Goal: Transaction & Acquisition: Purchase product/service

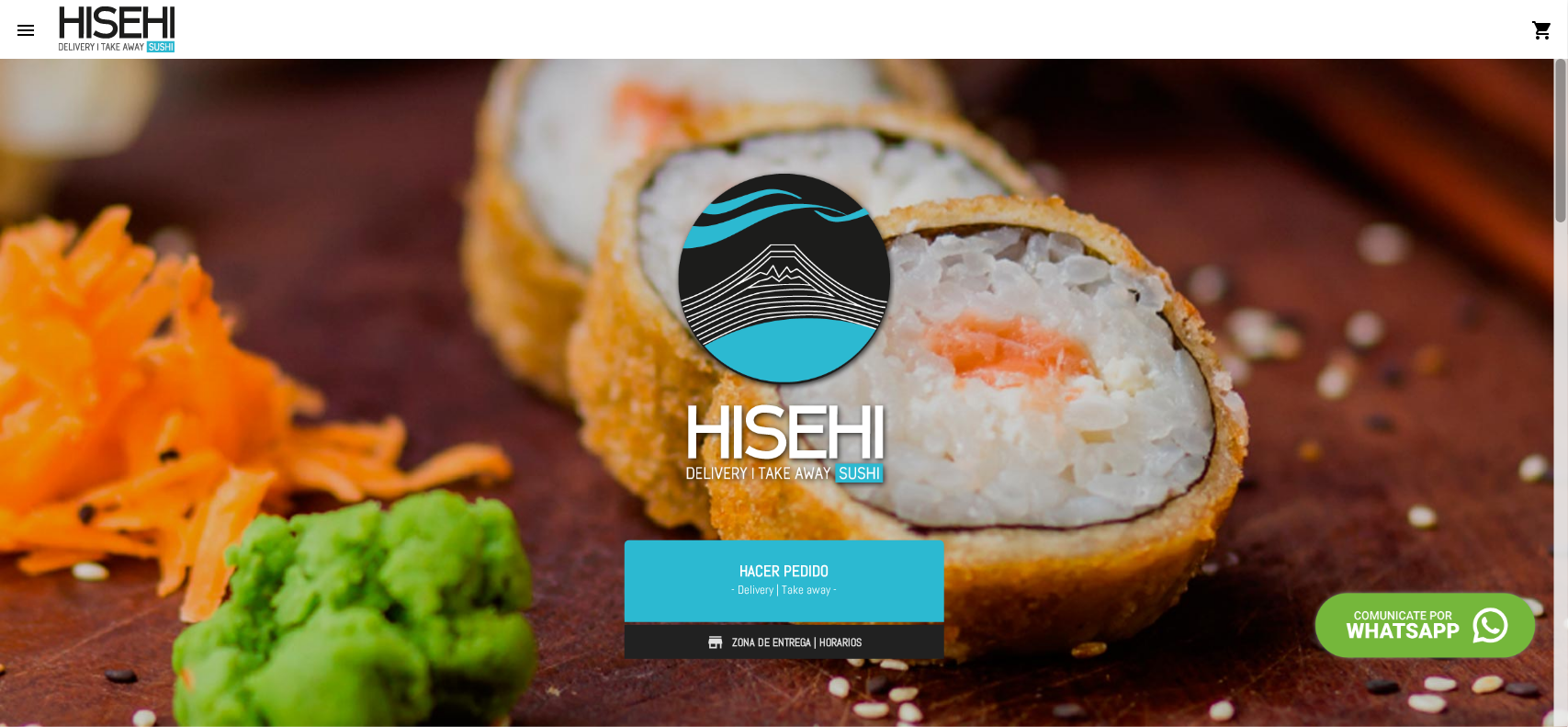
drag, startPoint x: 1558, startPoint y: 154, endPoint x: 1567, endPoint y: 147, distance: 11.4
click at [1567, 147] on div at bounding box center [1561, 393] width 13 height 668
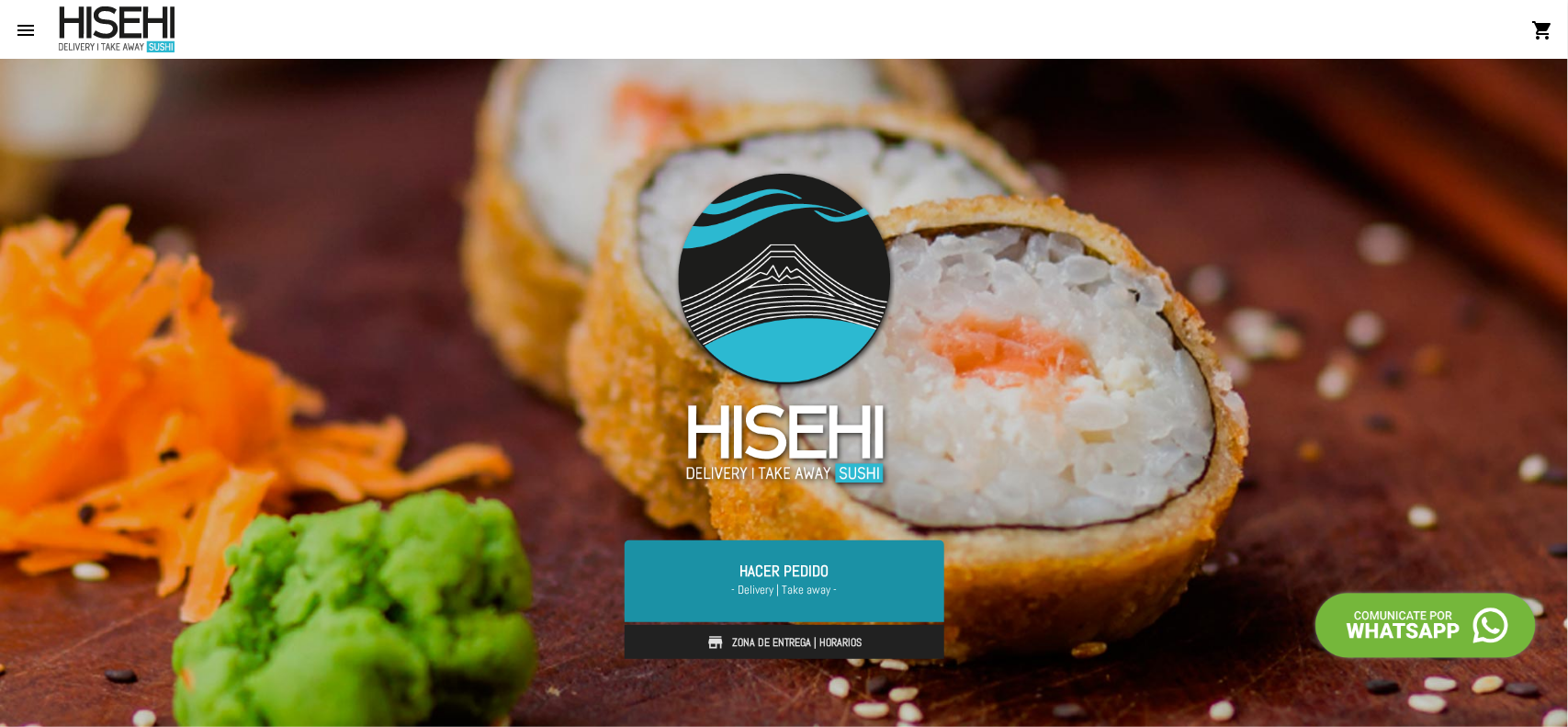
click at [768, 579] on link "Hacer Pedido - Delivery | Take away -" at bounding box center [785, 580] width 320 height 81
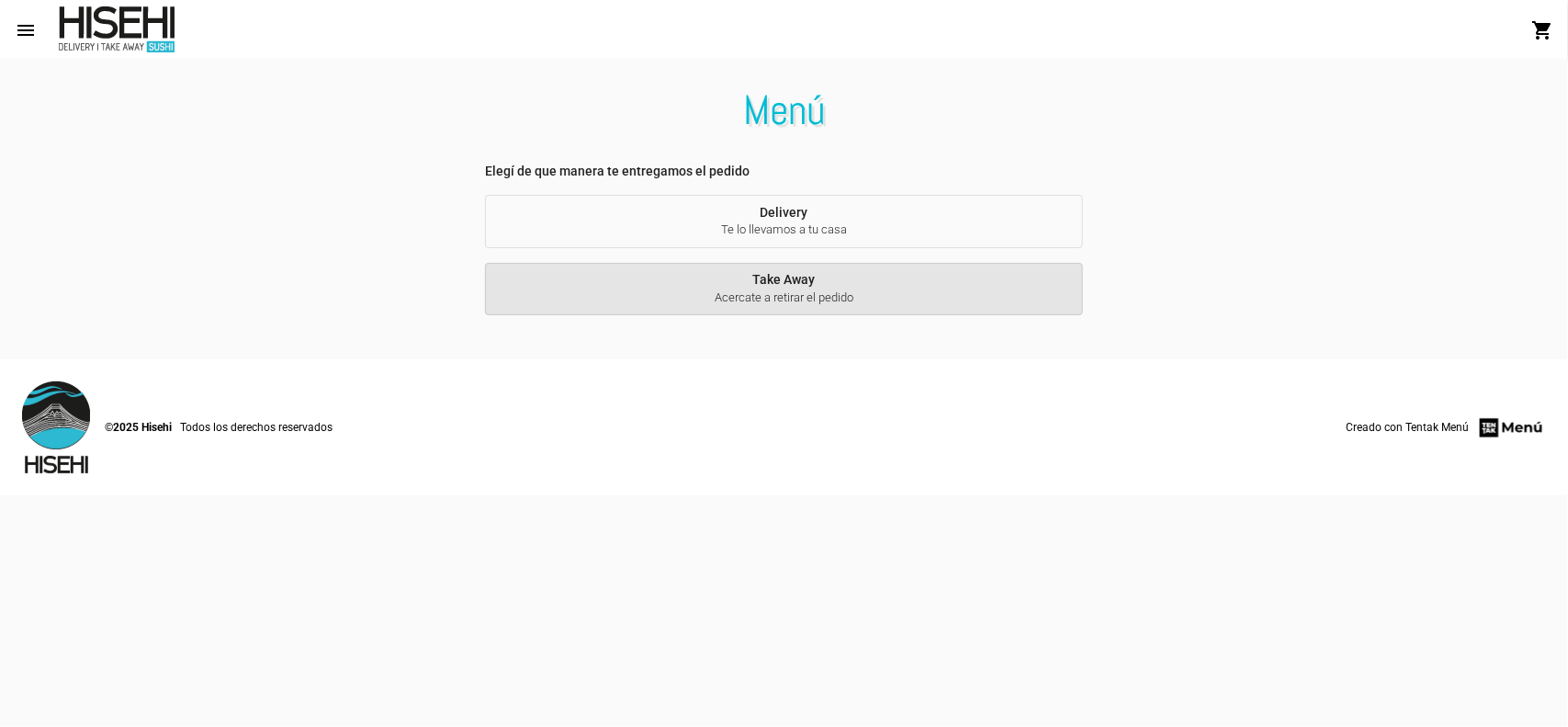
click at [793, 304] on span "Acercate a retirar el pedido" at bounding box center [784, 297] width 569 height 16
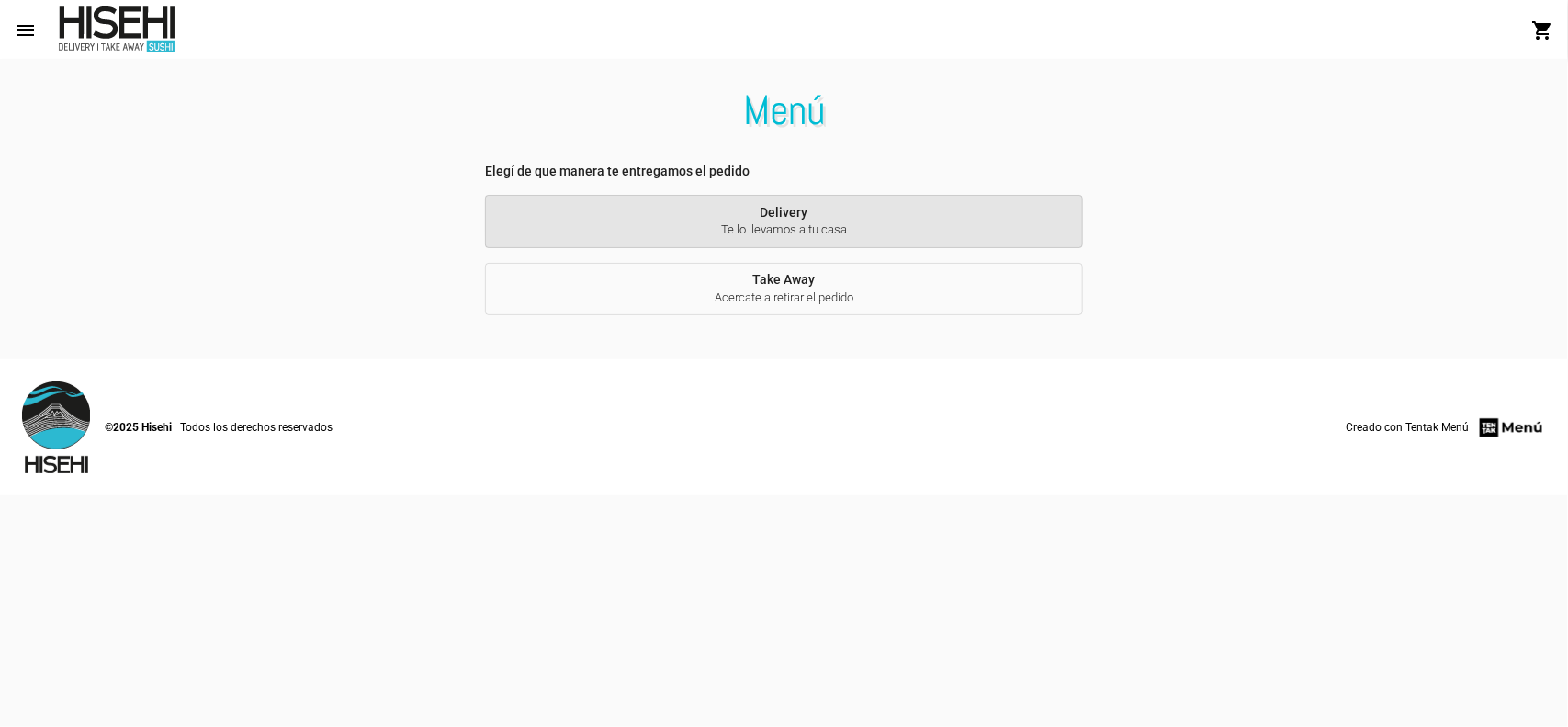
click at [848, 216] on button "Delivery Te lo llevamos a tu casa" at bounding box center [784, 221] width 598 height 53
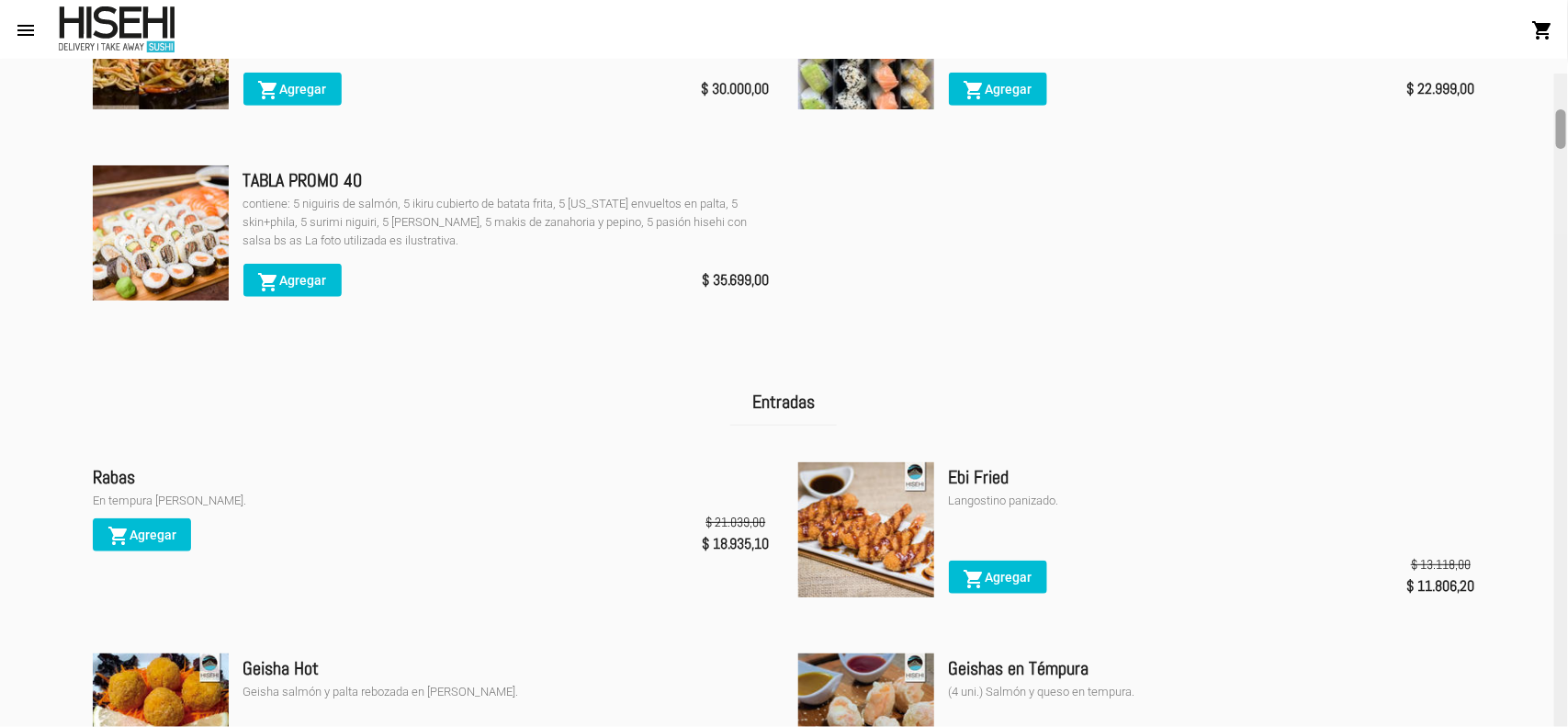
scroll to position [607, 0]
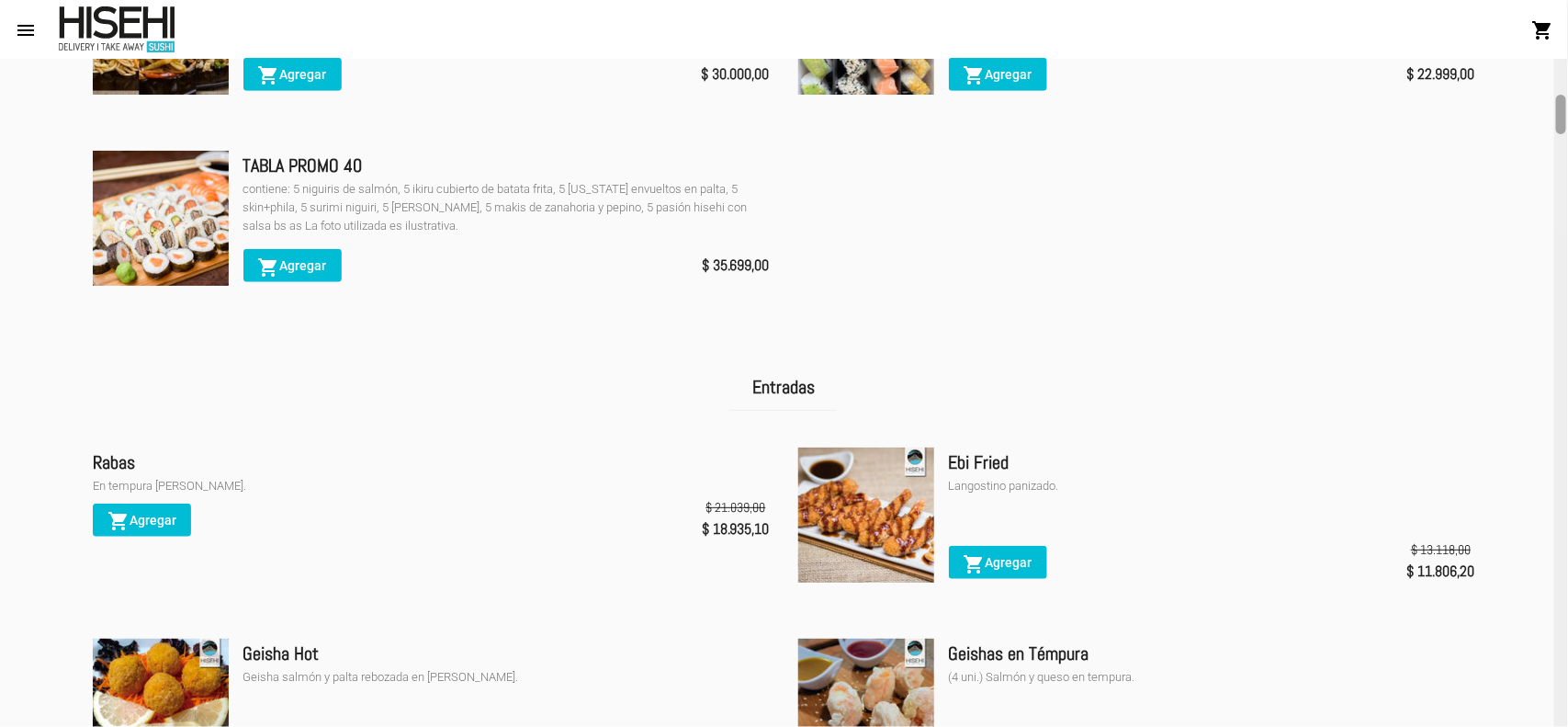
drag, startPoint x: 1558, startPoint y: 70, endPoint x: 1548, endPoint y: 107, distance: 38.3
click at [1548, 107] on div "Menú Delivery Promociones Entradas Principales Woks Ensaladas Veggie Tablas de …" at bounding box center [784, 393] width 1568 height 668
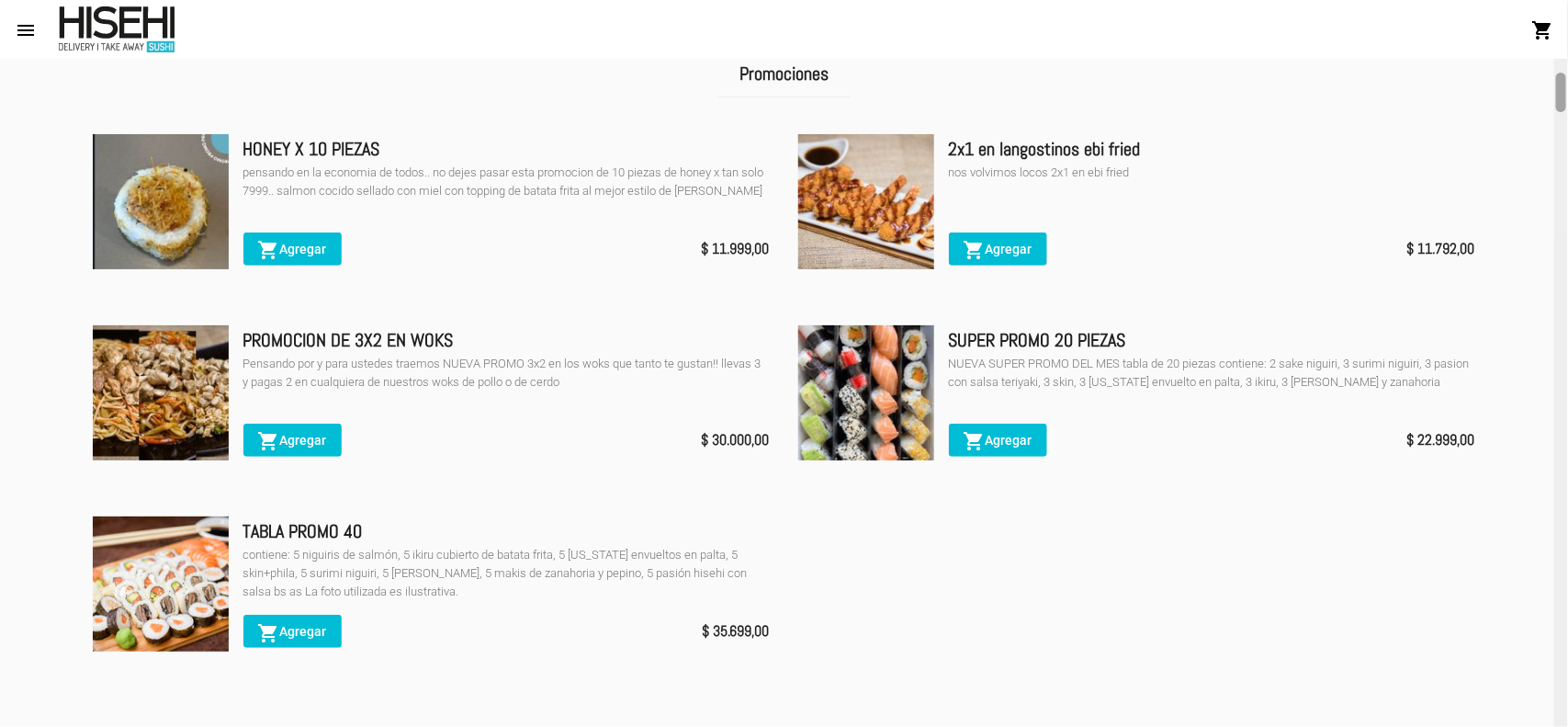
scroll to position [151, 0]
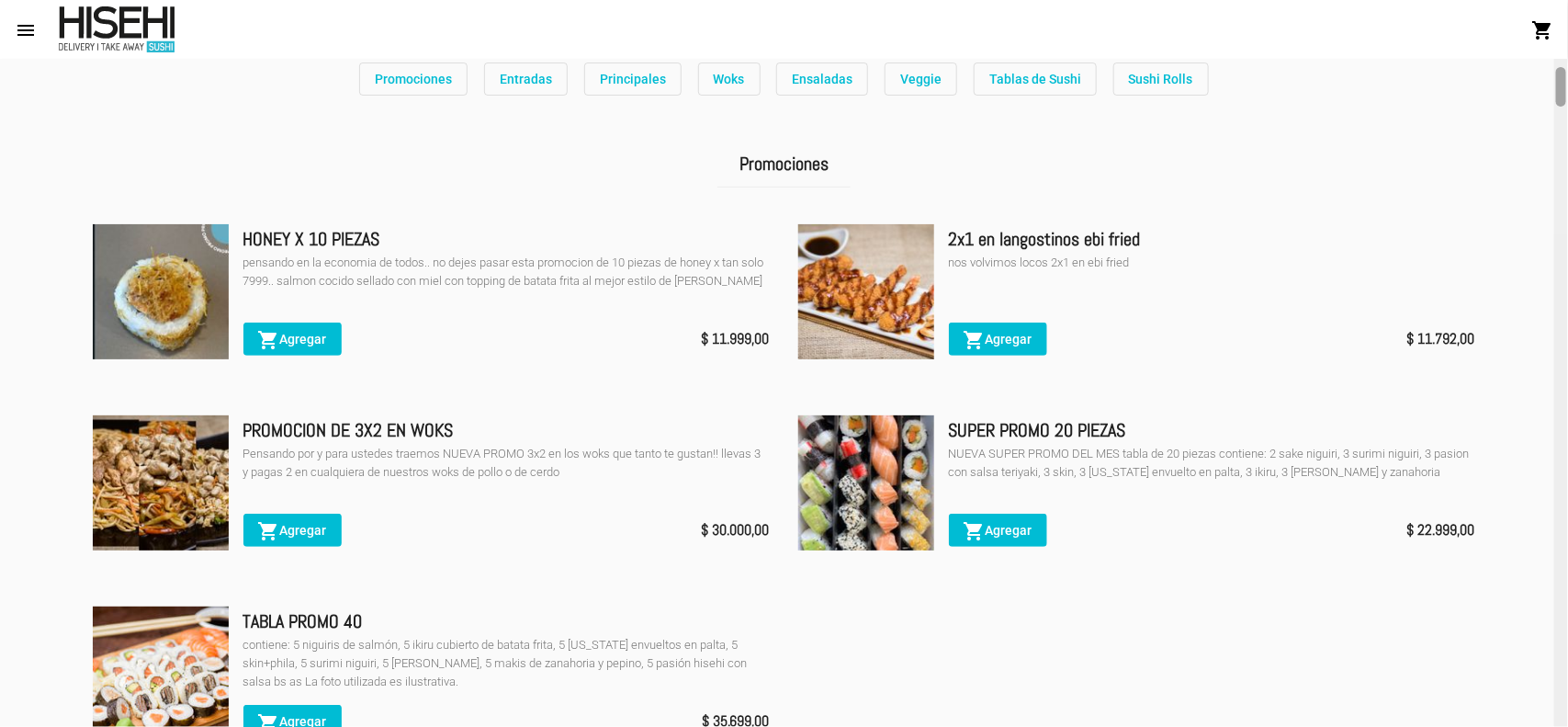
drag, startPoint x: 1561, startPoint y: 119, endPoint x: 1559, endPoint y: 91, distance: 28.1
click at [1559, 91] on div at bounding box center [1561, 86] width 10 height 39
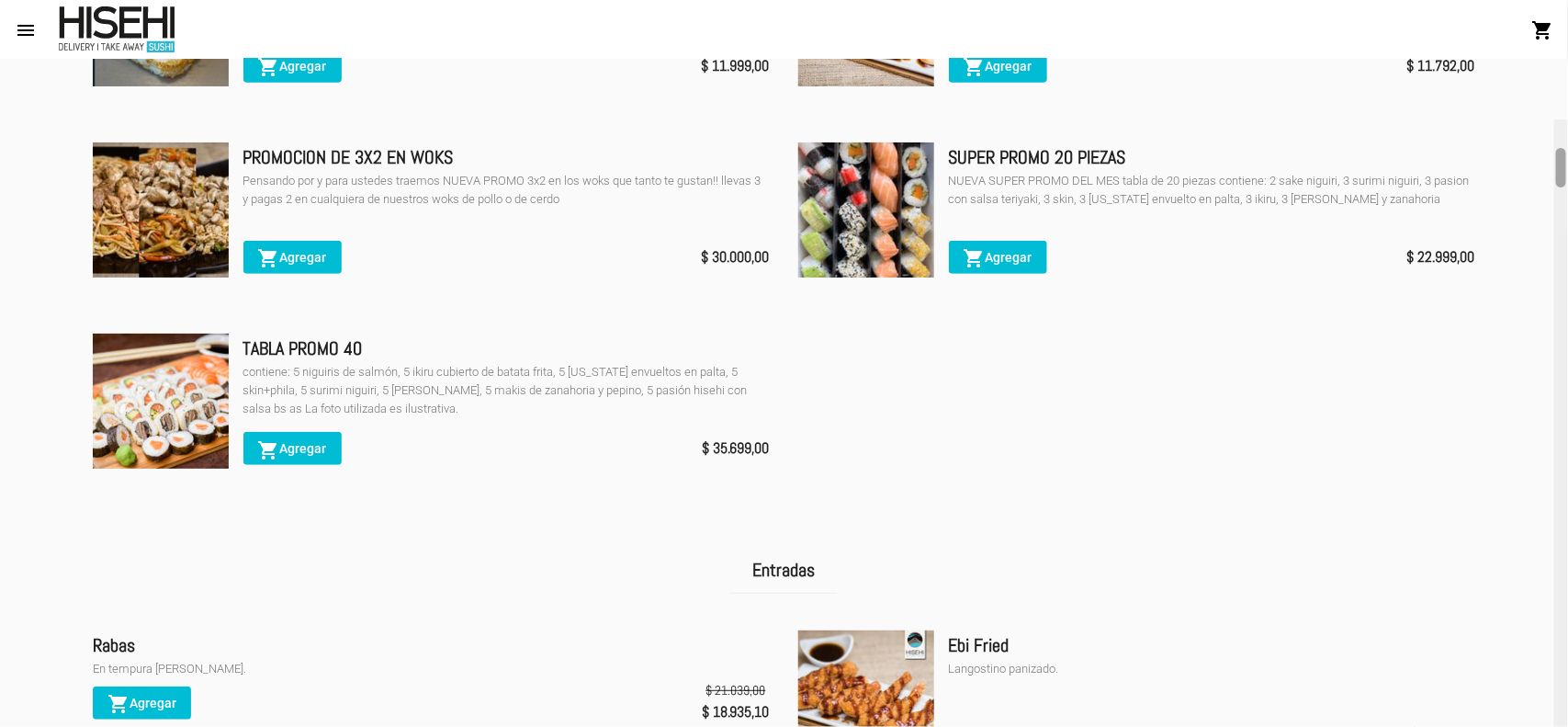
scroll to position [561, 0]
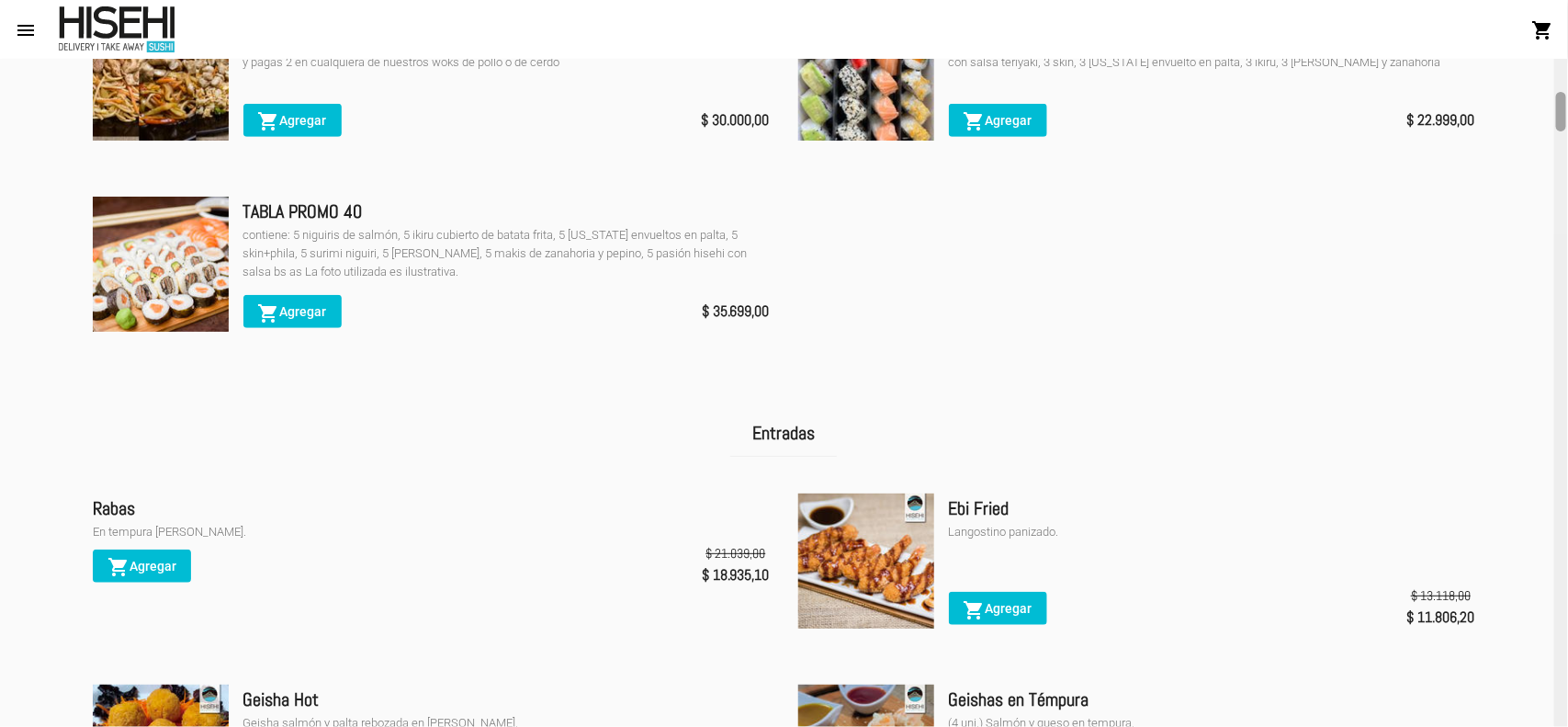
drag, startPoint x: 1559, startPoint y: 85, endPoint x: 1566, endPoint y: 111, distance: 26.9
click at [1566, 111] on div at bounding box center [1561, 111] width 10 height 39
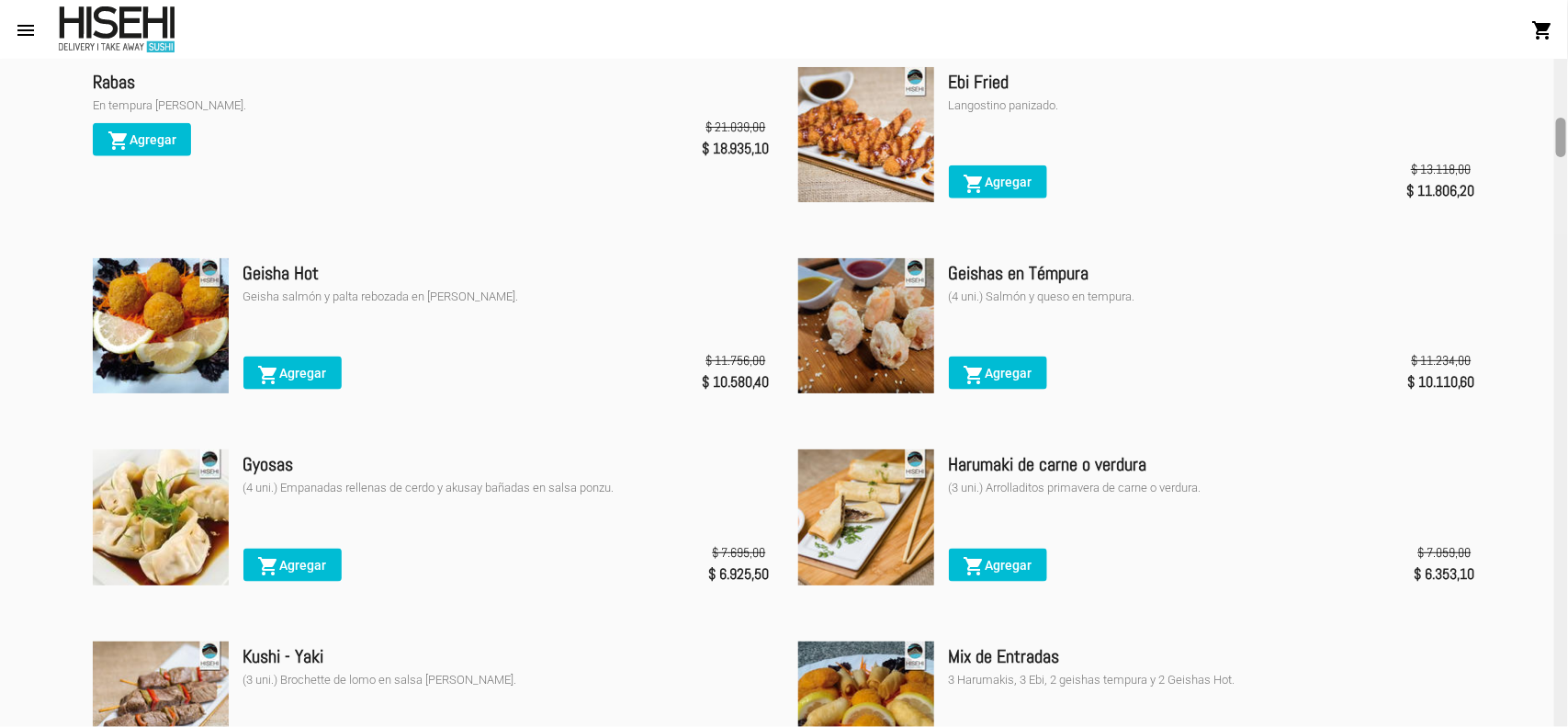
scroll to position [1048, 0]
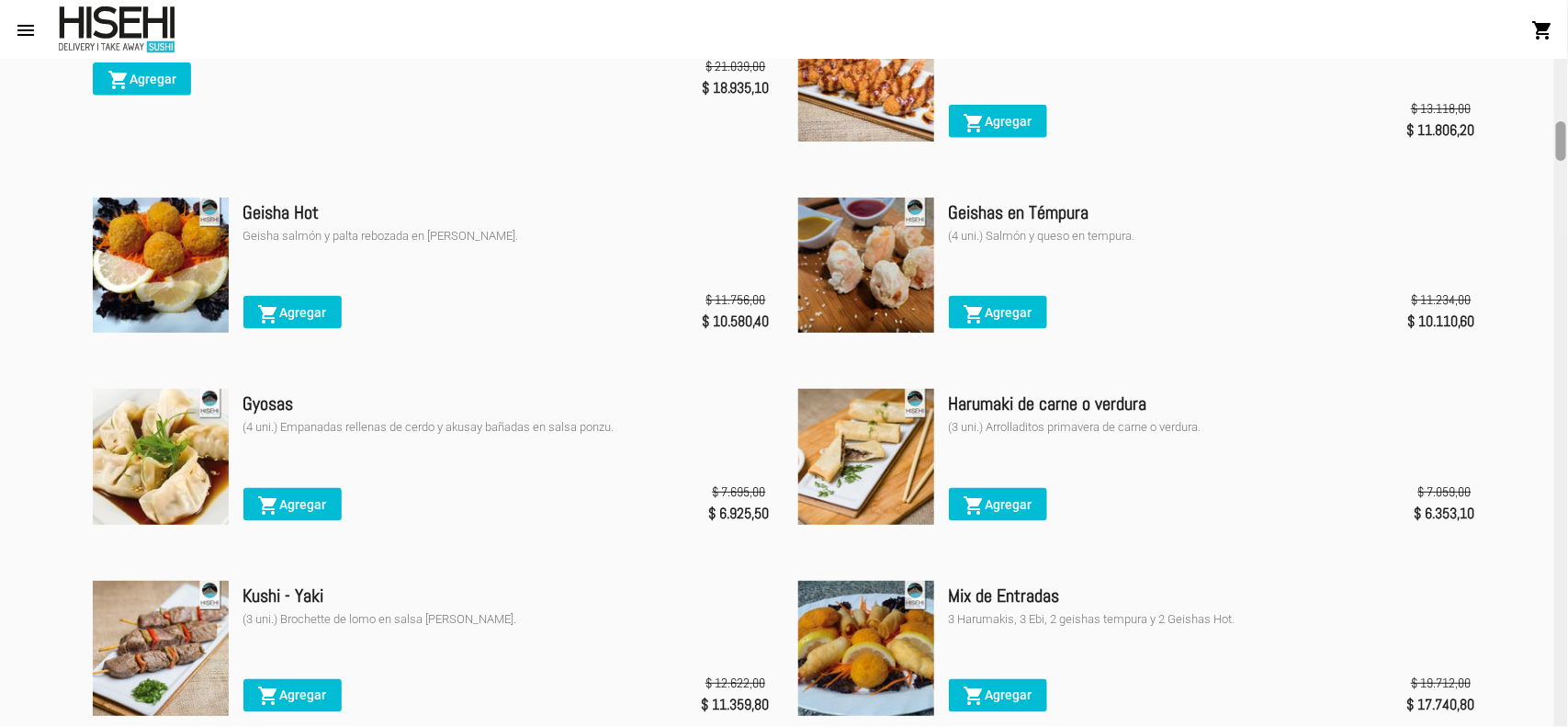
drag, startPoint x: 1562, startPoint y: 112, endPoint x: 1567, endPoint y: 142, distance: 30.4
click at [1567, 142] on div at bounding box center [1561, 393] width 13 height 668
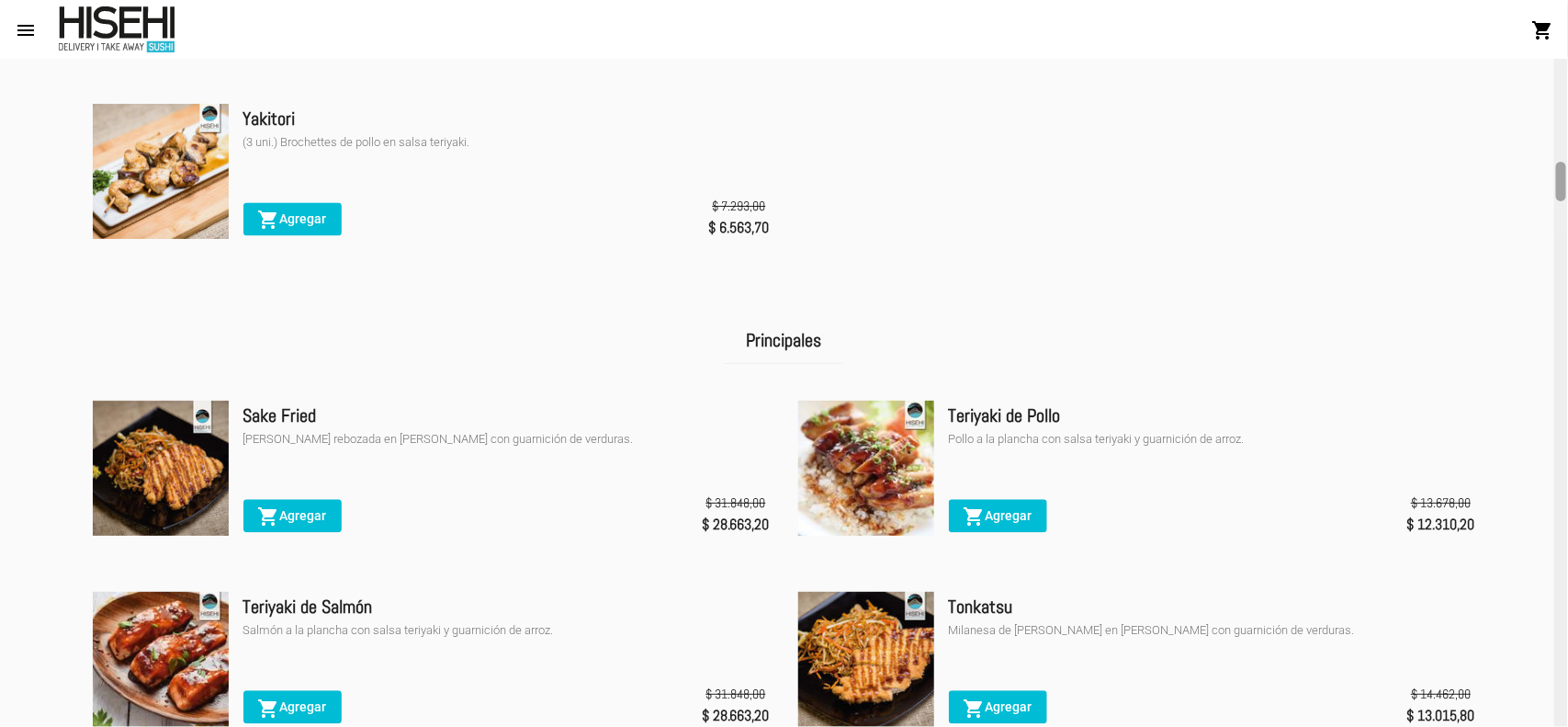
drag, startPoint x: 1567, startPoint y: 134, endPoint x: 1559, endPoint y: 78, distance: 56.6
click at [1559, 78] on div at bounding box center [1561, 393] width 13 height 668
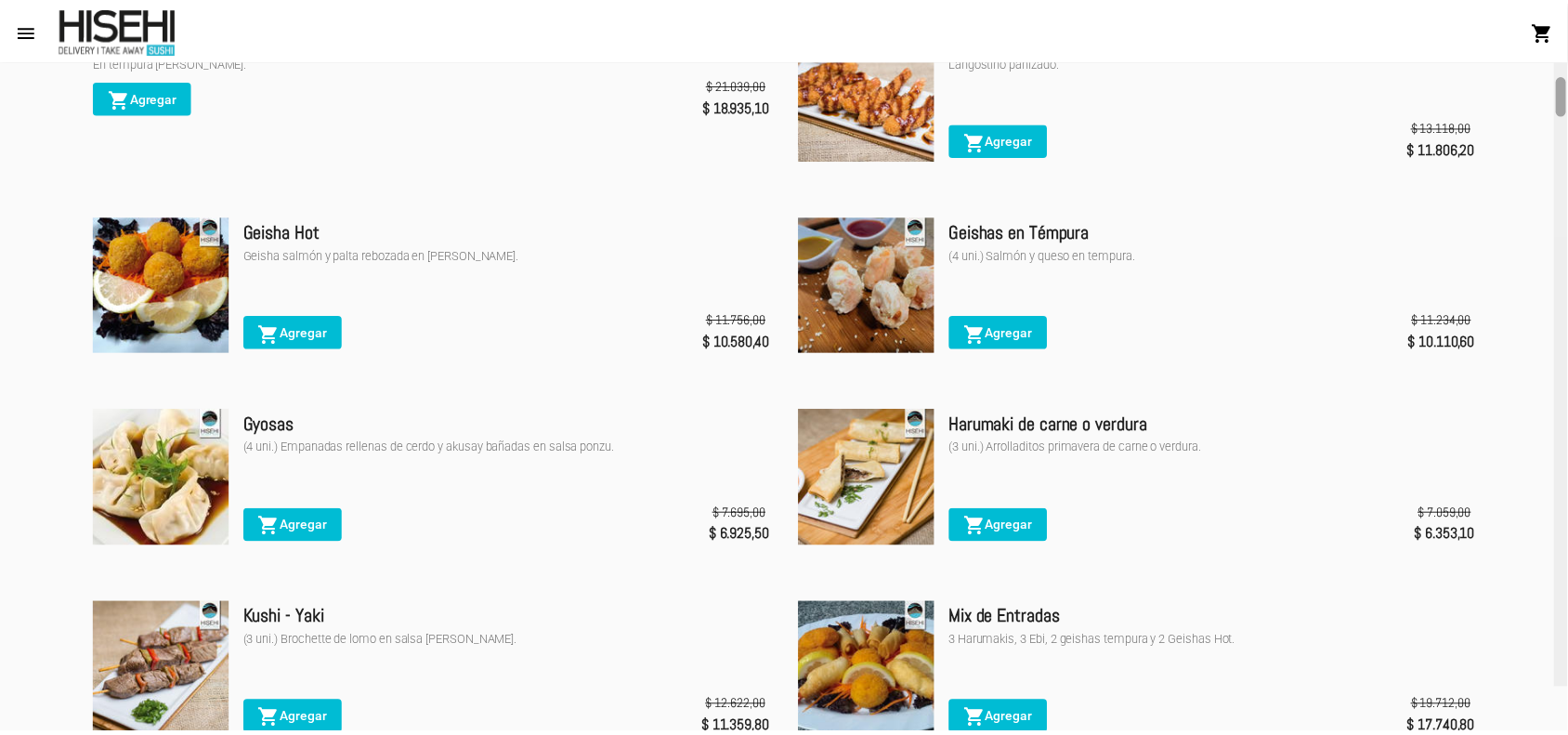
scroll to position [1060, 0]
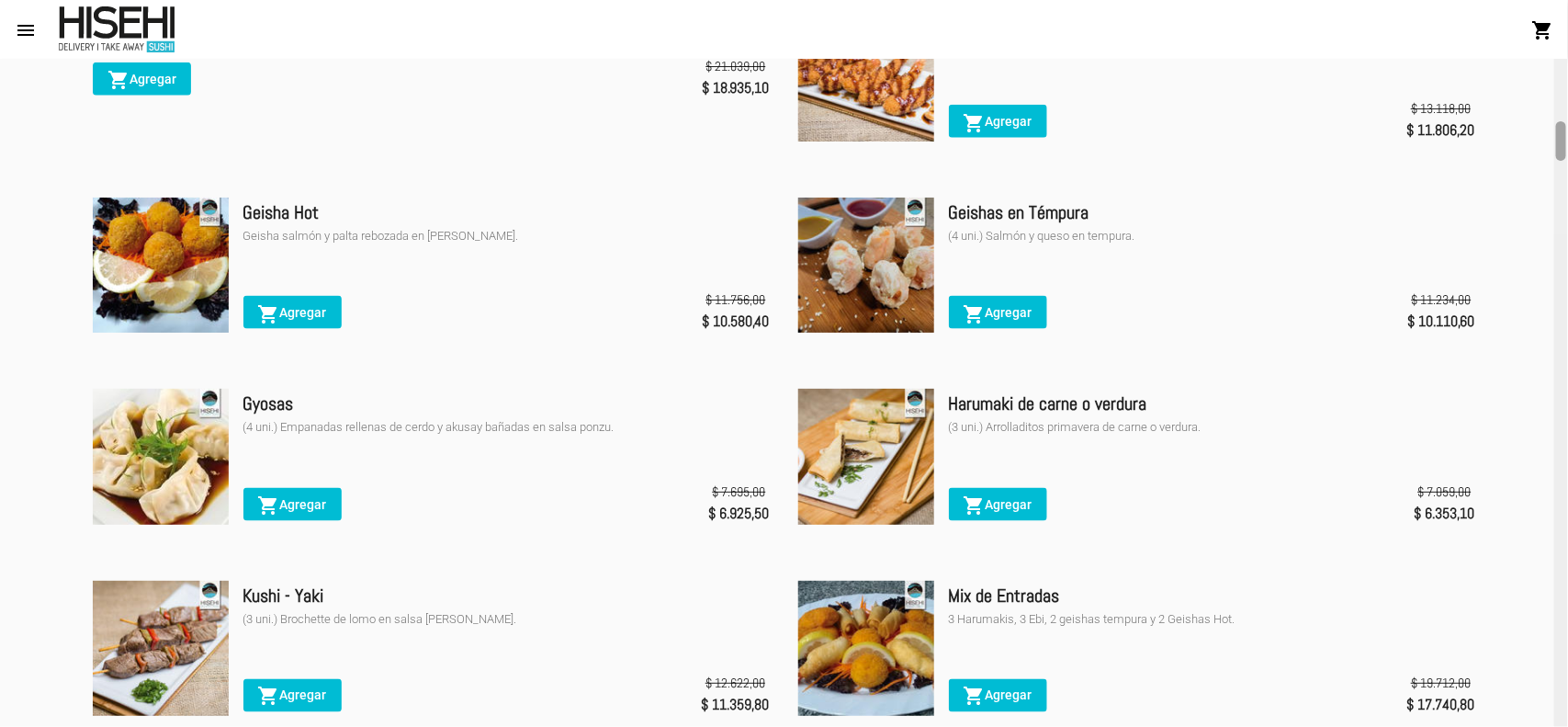
drag, startPoint x: 1559, startPoint y: 184, endPoint x: 1567, endPoint y: 143, distance: 41.8
click at [1567, 143] on div at bounding box center [1561, 393] width 13 height 668
click at [1014, 502] on span "shopping_cart Agregar" at bounding box center [998, 504] width 69 height 14
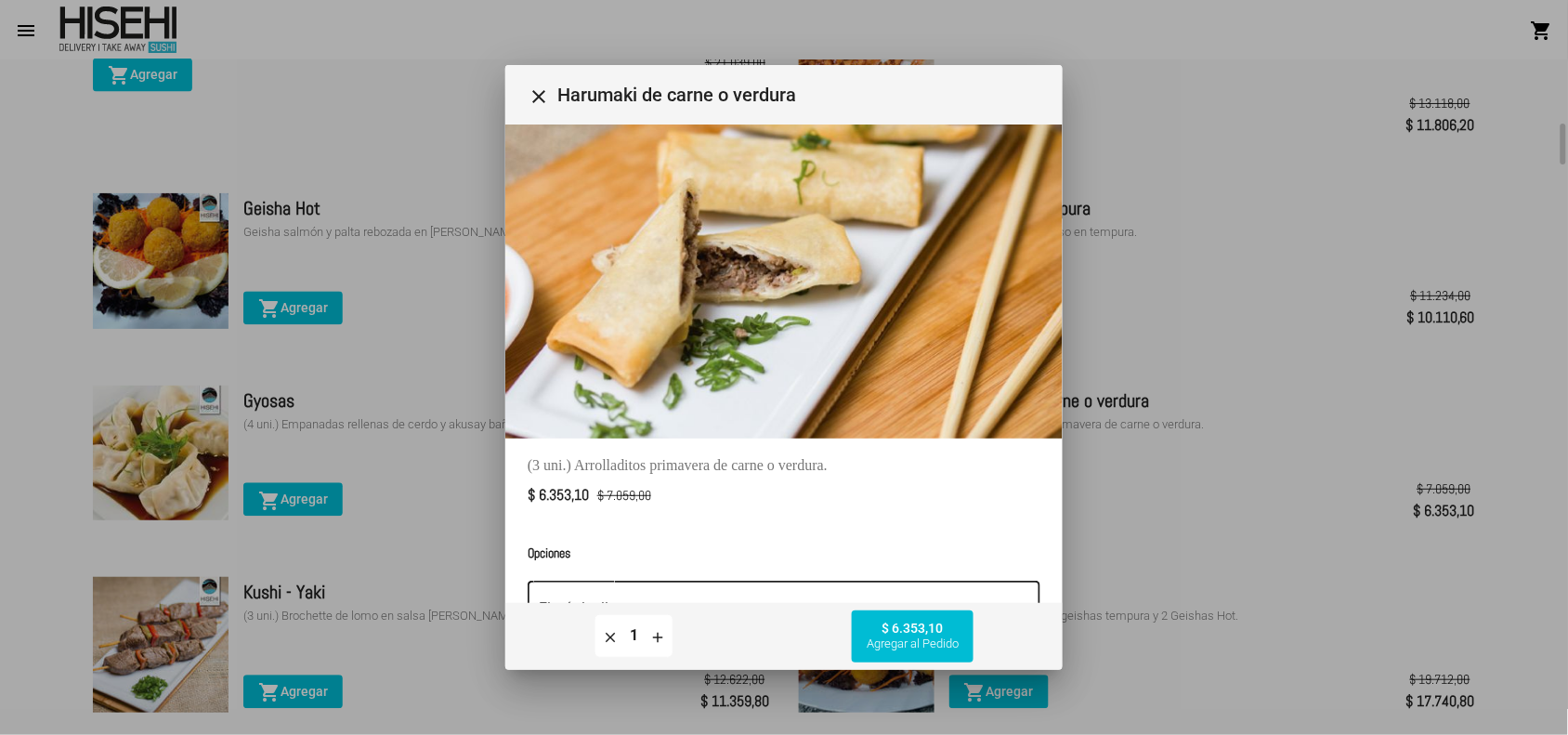
click at [1012, 599] on div at bounding box center [1020, 607] width 16 height 16
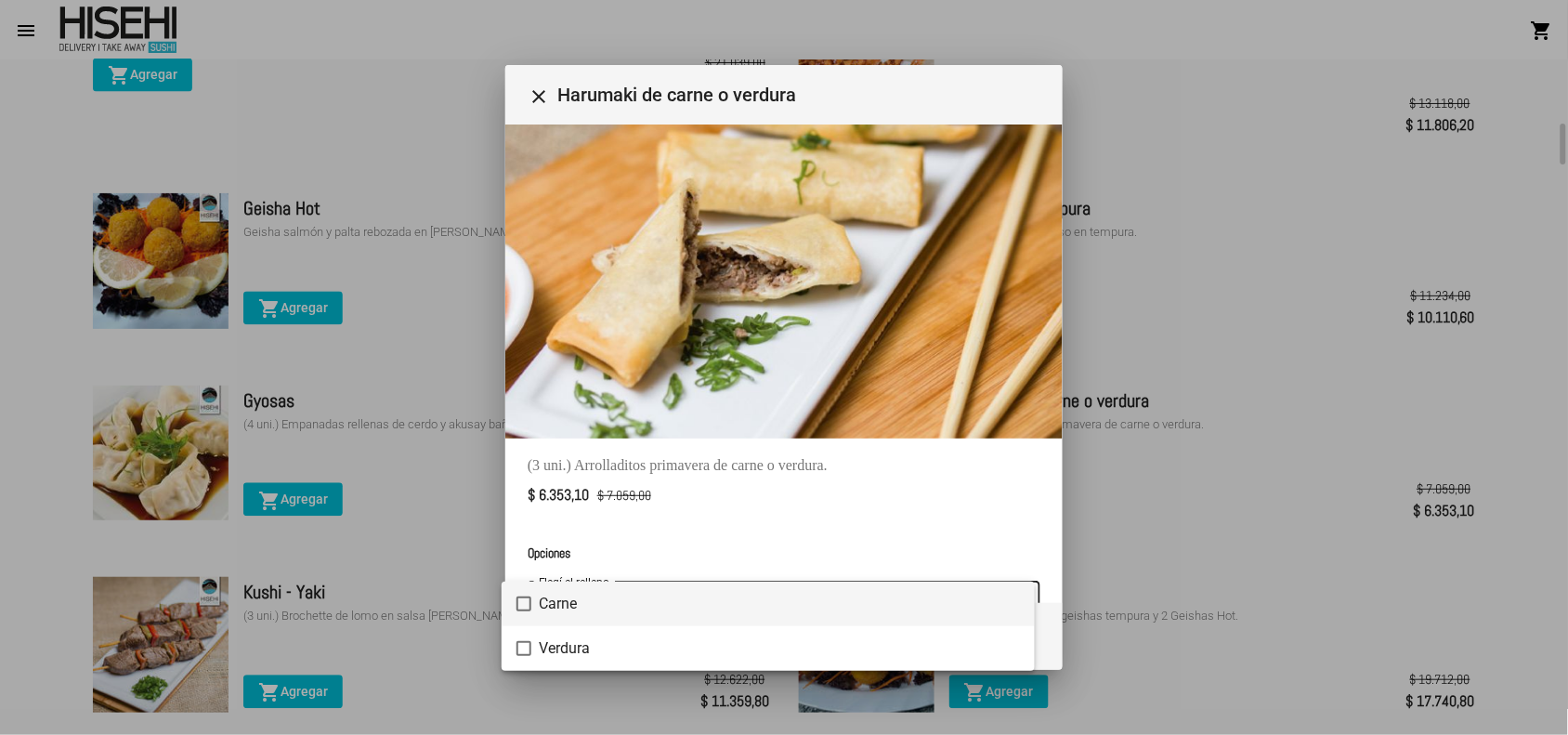
drag, startPoint x: 1050, startPoint y: 502, endPoint x: 973, endPoint y: 601, distance: 125.4
click at [1057, 569] on div at bounding box center [784, 367] width 1568 height 735
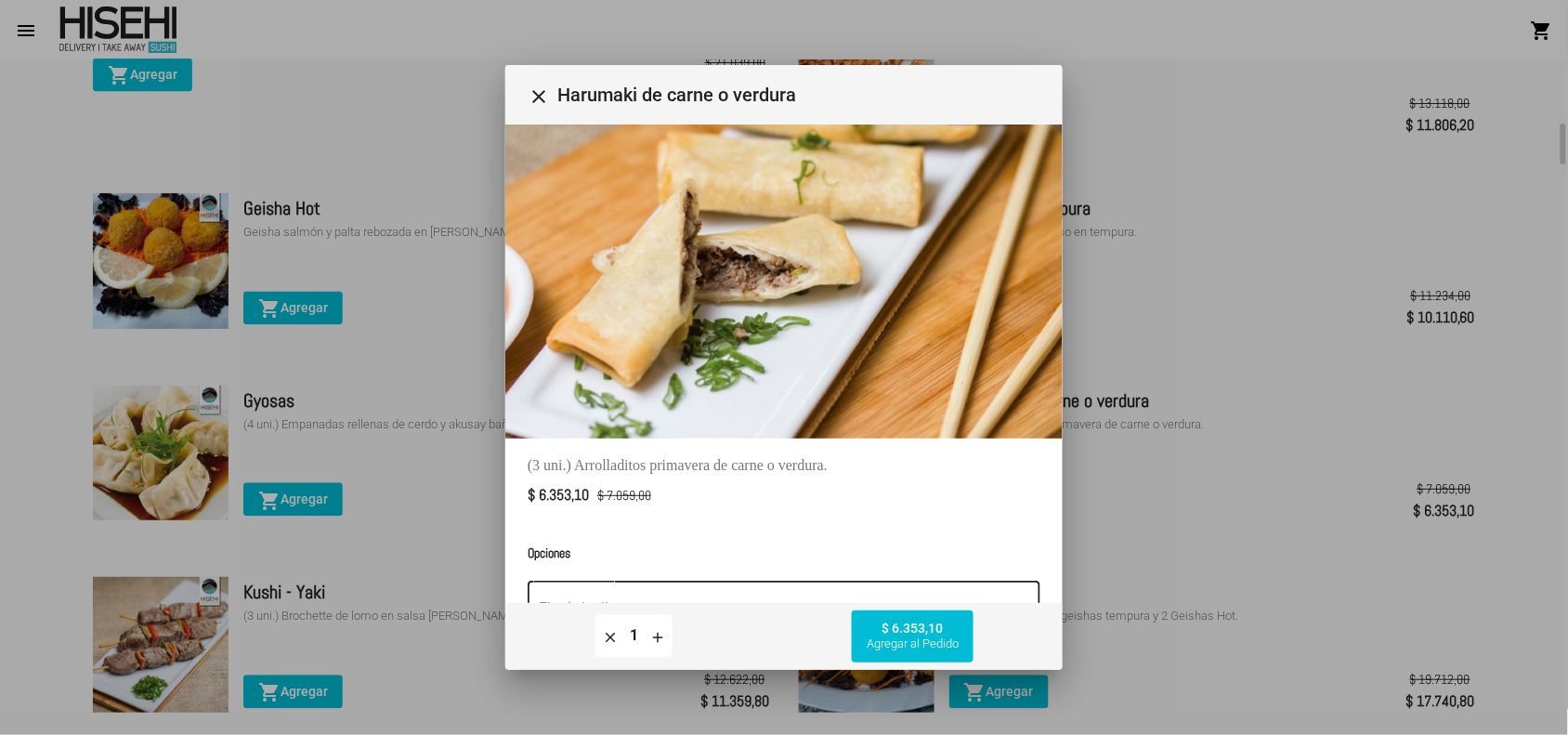
click at [982, 588] on div "Elegí el relleno" at bounding box center [783, 606] width 490 height 59
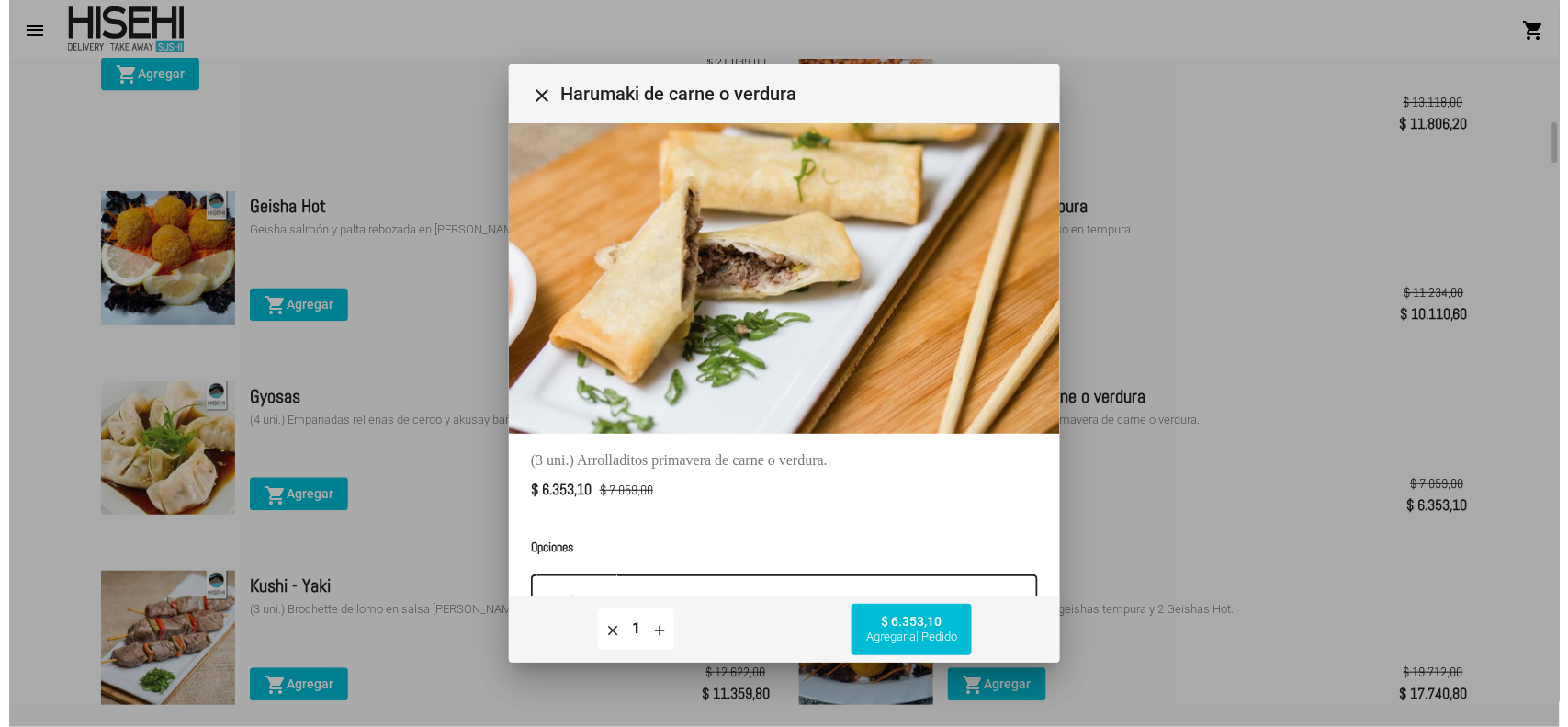
scroll to position [10, 0]
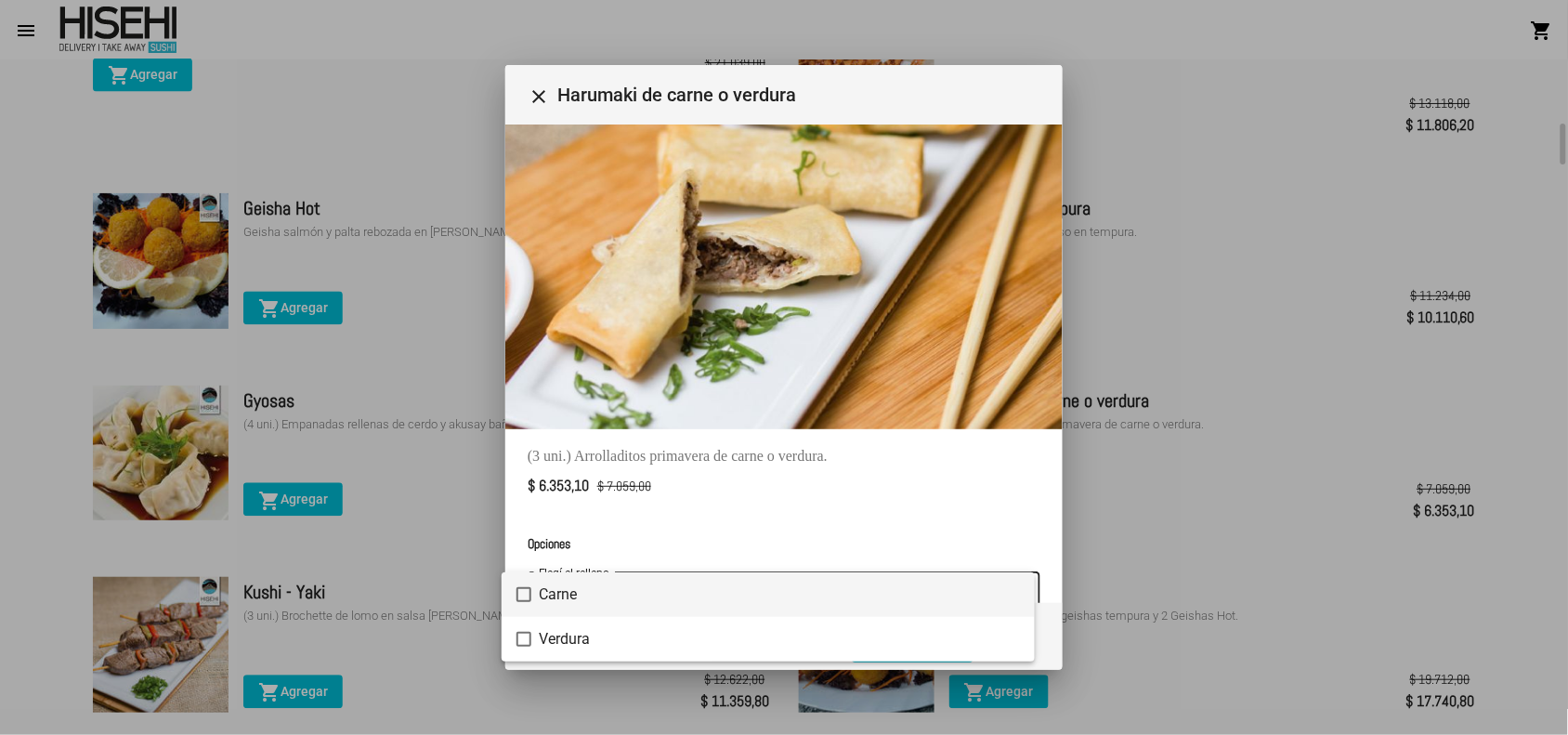
click at [521, 587] on mat-pseudo-checkbox at bounding box center [523, 593] width 14 height 14
drag, startPoint x: 1055, startPoint y: 581, endPoint x: 1041, endPoint y: 583, distance: 14.1
click at [1052, 581] on div at bounding box center [784, 367] width 1568 height 735
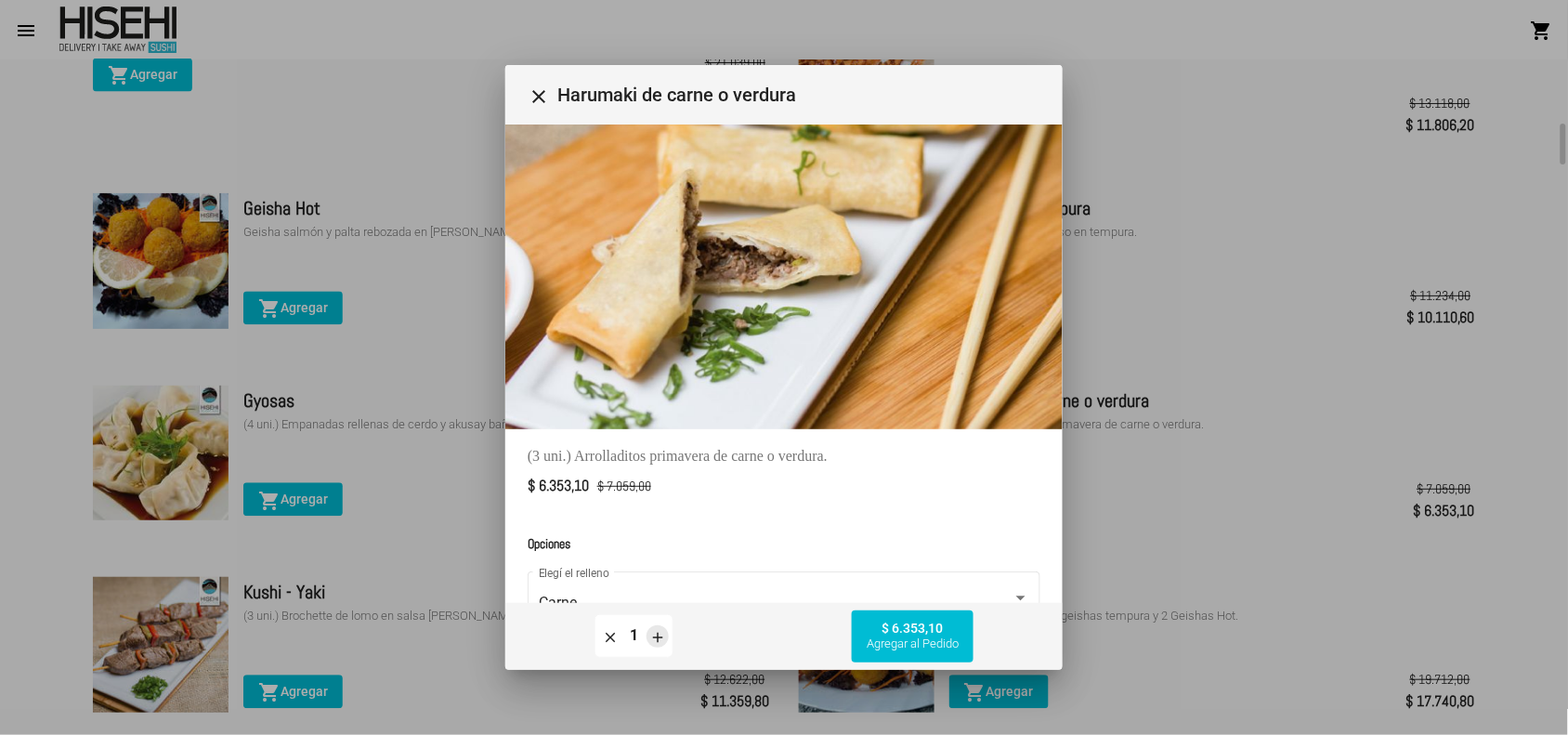
click at [650, 639] on mat-icon "add" at bounding box center [657, 636] width 16 height 16
click at [606, 633] on mat-icon "remove" at bounding box center [610, 636] width 16 height 16
type input "1"
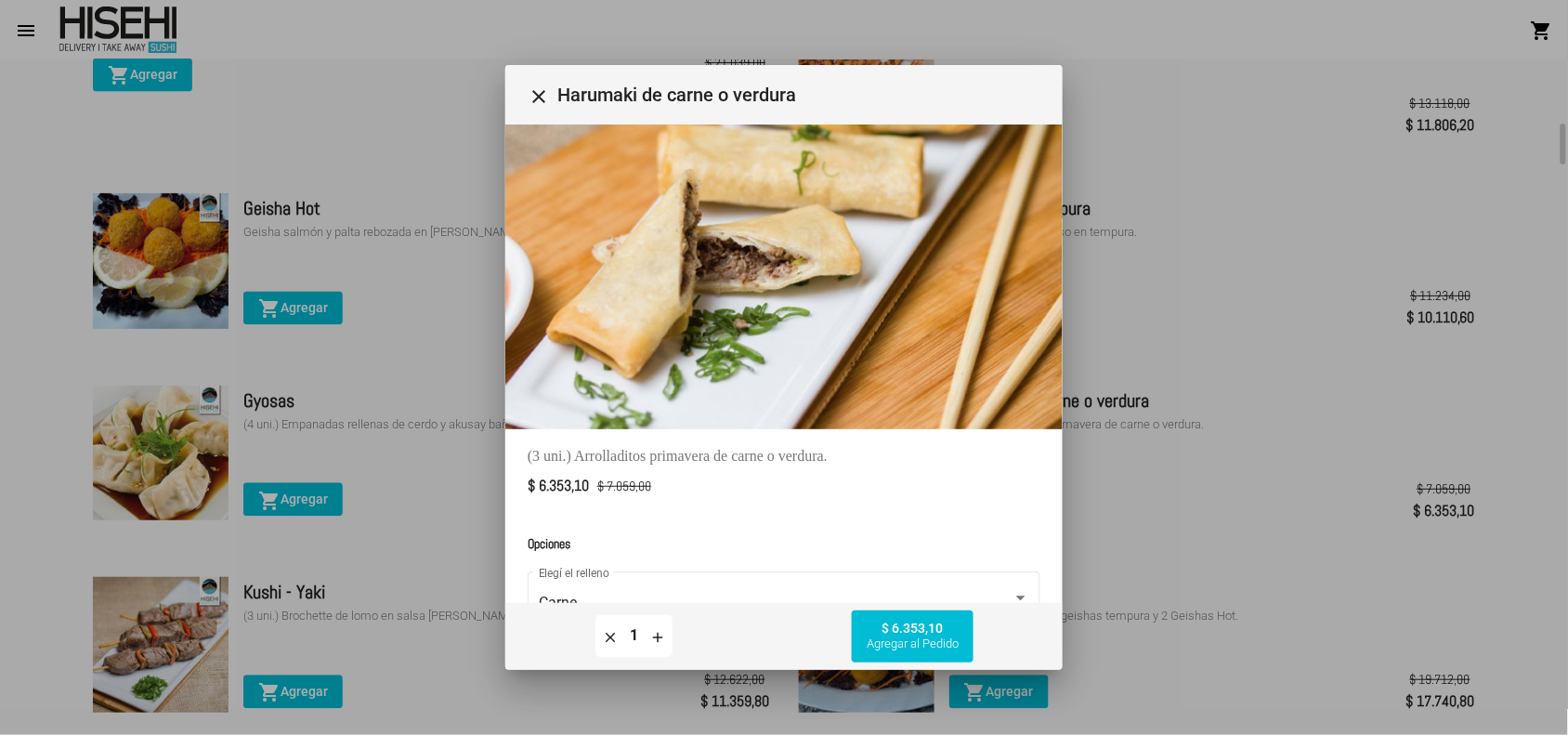
click at [1060, 583] on mat-dialog-content "(3 uni.) Arrolladitos primavera de carne o verdura. $ 6.353,10 $ 7.059,00 Opcio…" at bounding box center [784, 363] width 558 height 478
click at [879, 642] on span "Agregar al Pedido" at bounding box center [912, 643] width 91 height 14
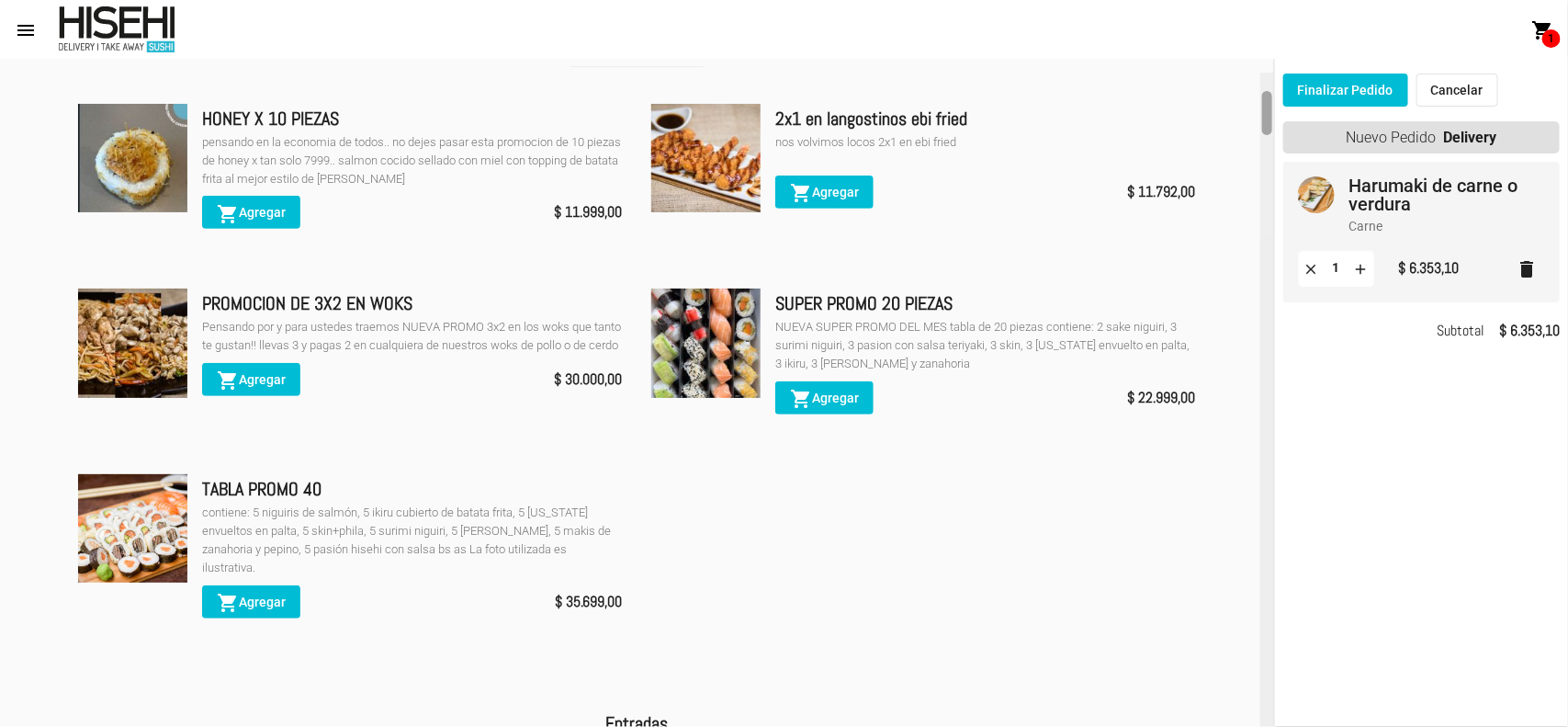
scroll to position [286, 0]
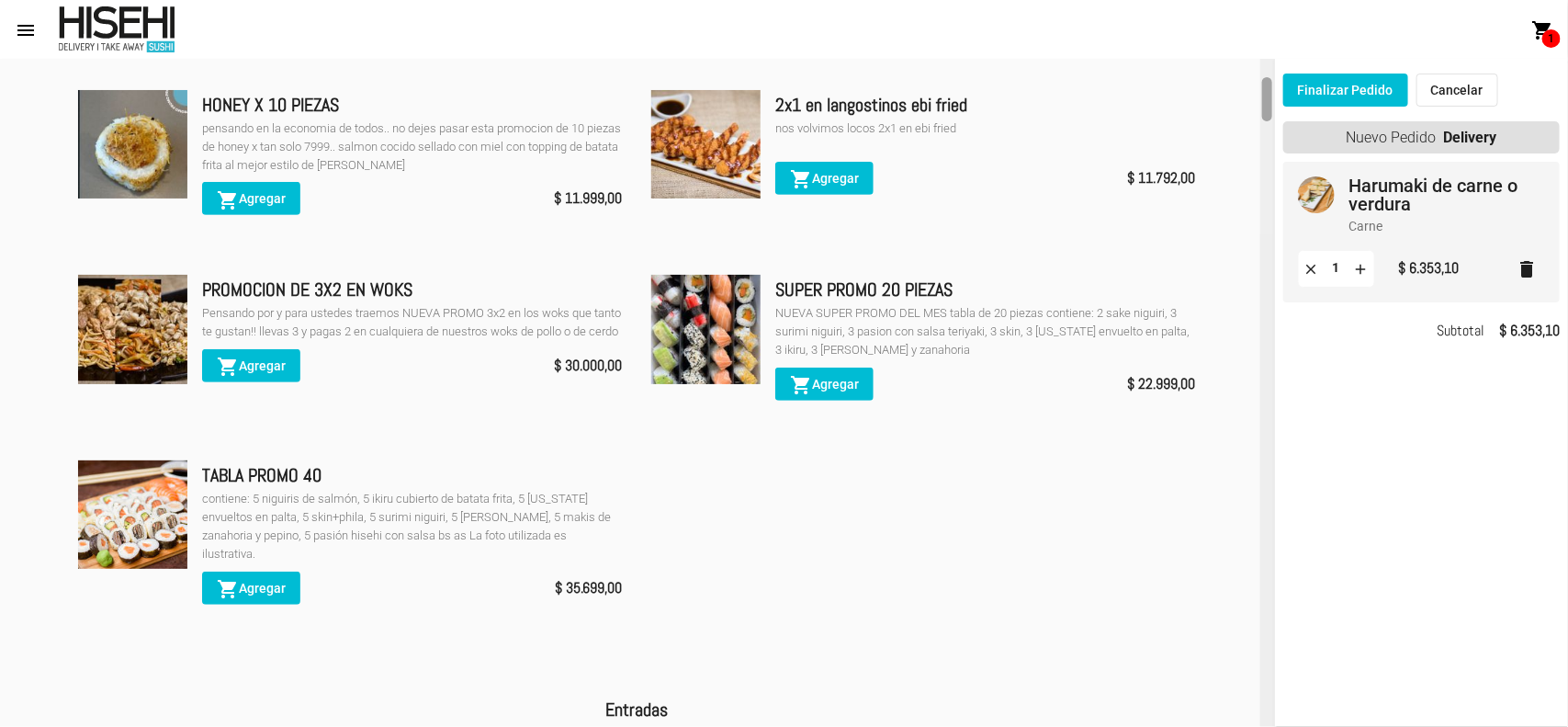
drag, startPoint x: 1270, startPoint y: 158, endPoint x: 1282, endPoint y: 107, distance: 52.4
click at [1282, 107] on mat-sidenav-container "account_circle Registrarse - Ingresar home Inicio restaurant Menú store Sucursa…" at bounding box center [784, 393] width 1568 height 668
click at [222, 580] on mat-icon "shopping_cart" at bounding box center [228, 589] width 22 height 22
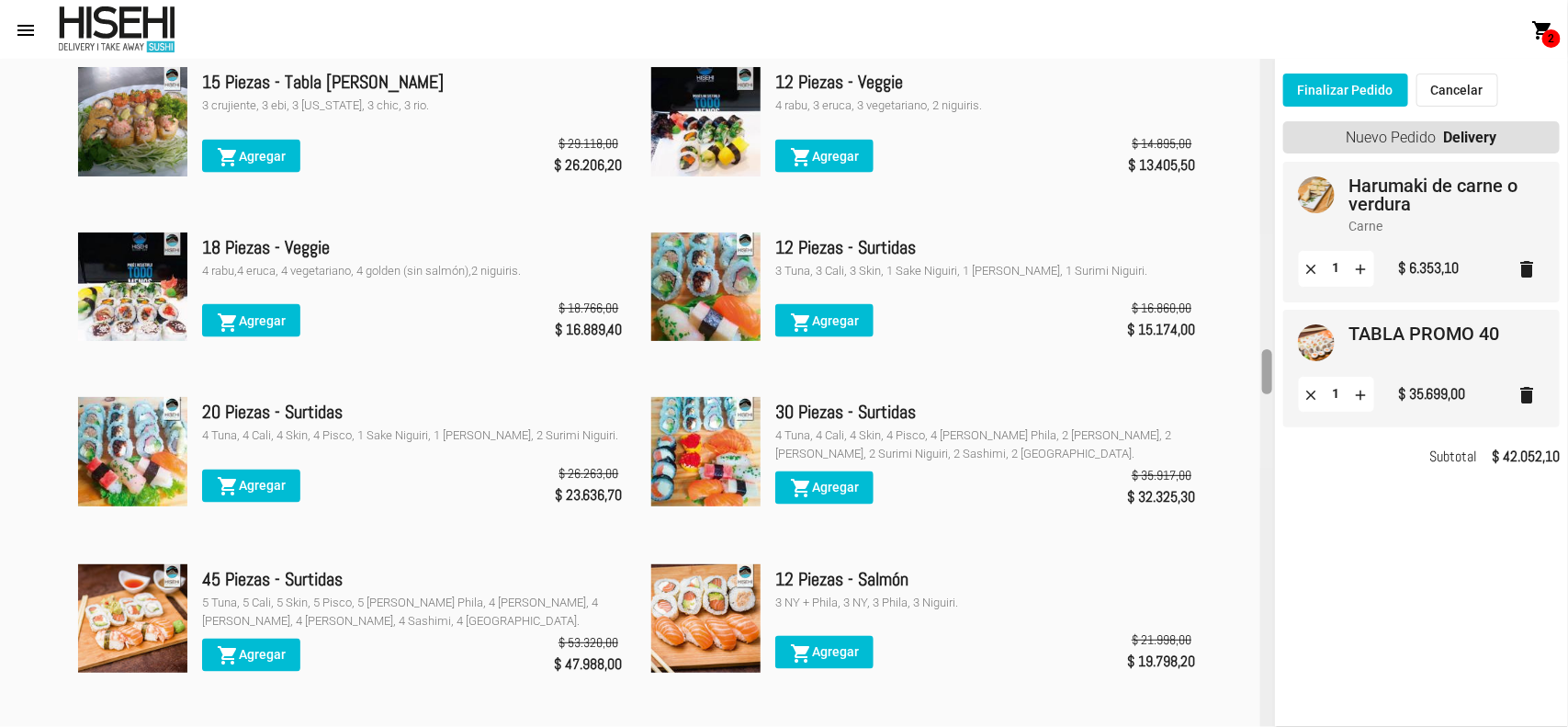
scroll to position [4523, 0]
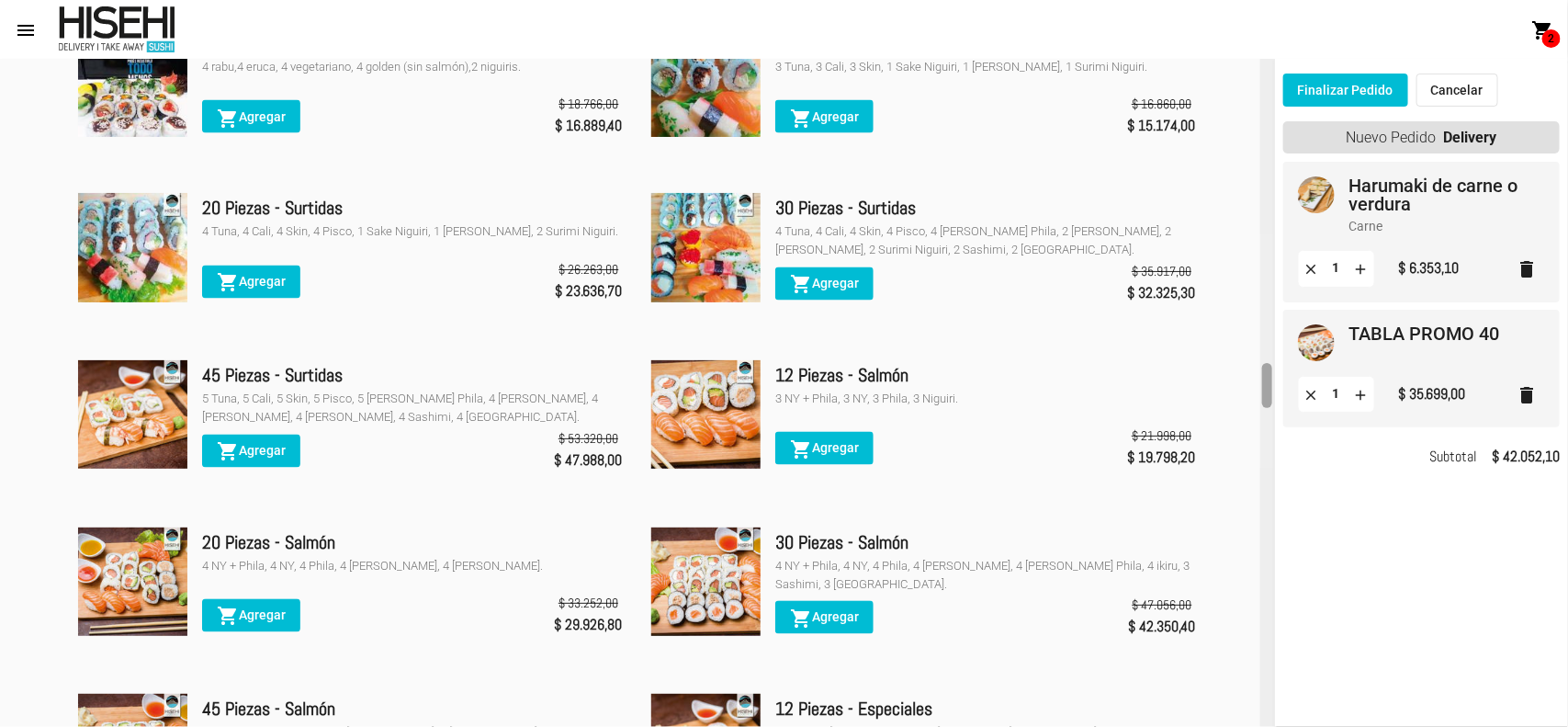
drag, startPoint x: 1268, startPoint y: 89, endPoint x: 1096, endPoint y: 394, distance: 350.2
click at [1096, 394] on div "Menú Delivery Promociones Entradas Principales Woks Ensaladas Veggie Tablas de …" at bounding box center [637, 393] width 1275 height 668
click at [1347, 89] on button "Finalizar Pedido" at bounding box center [1345, 90] width 125 height 33
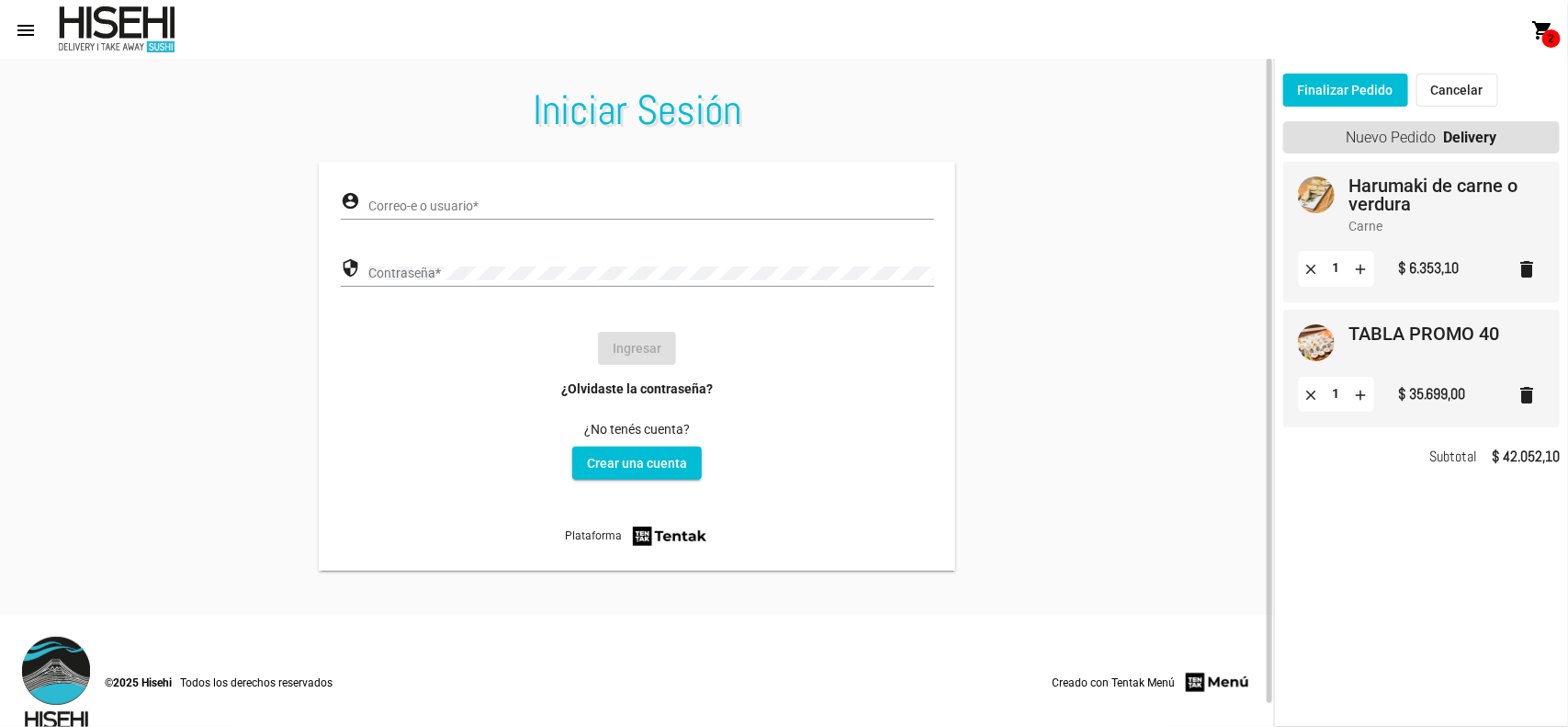
type input "[EMAIL_ADDRESS][DOMAIN_NAME]"
click at [640, 342] on button "Ingresar" at bounding box center [637, 348] width 78 height 33
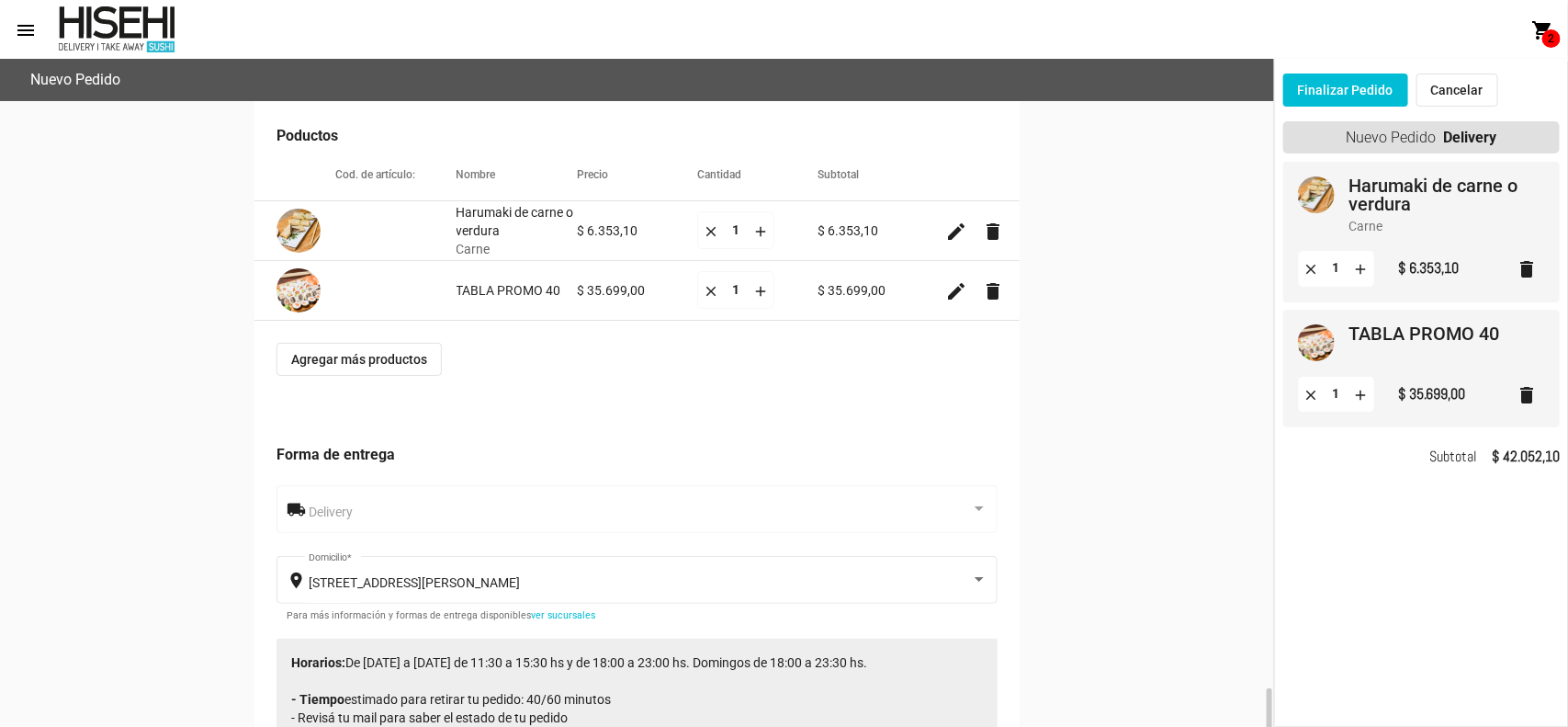
scroll to position [459, 0]
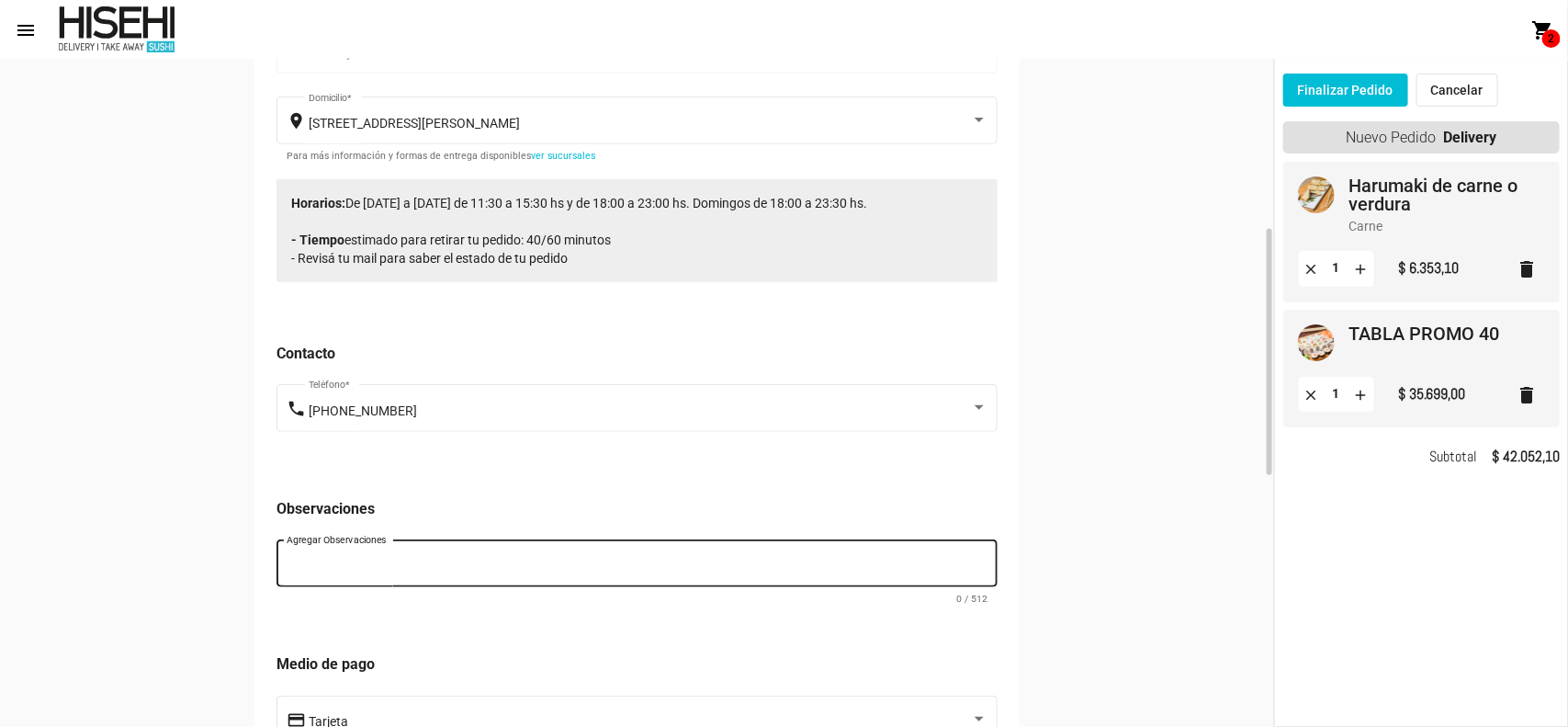
click at [621, 570] on textarea "Agregar Observaciones" at bounding box center [637, 566] width 701 height 18
click at [476, 576] on textarea "les pedimos salsa agridulce [PERSON_NAME]" at bounding box center [637, 566] width 701 height 18
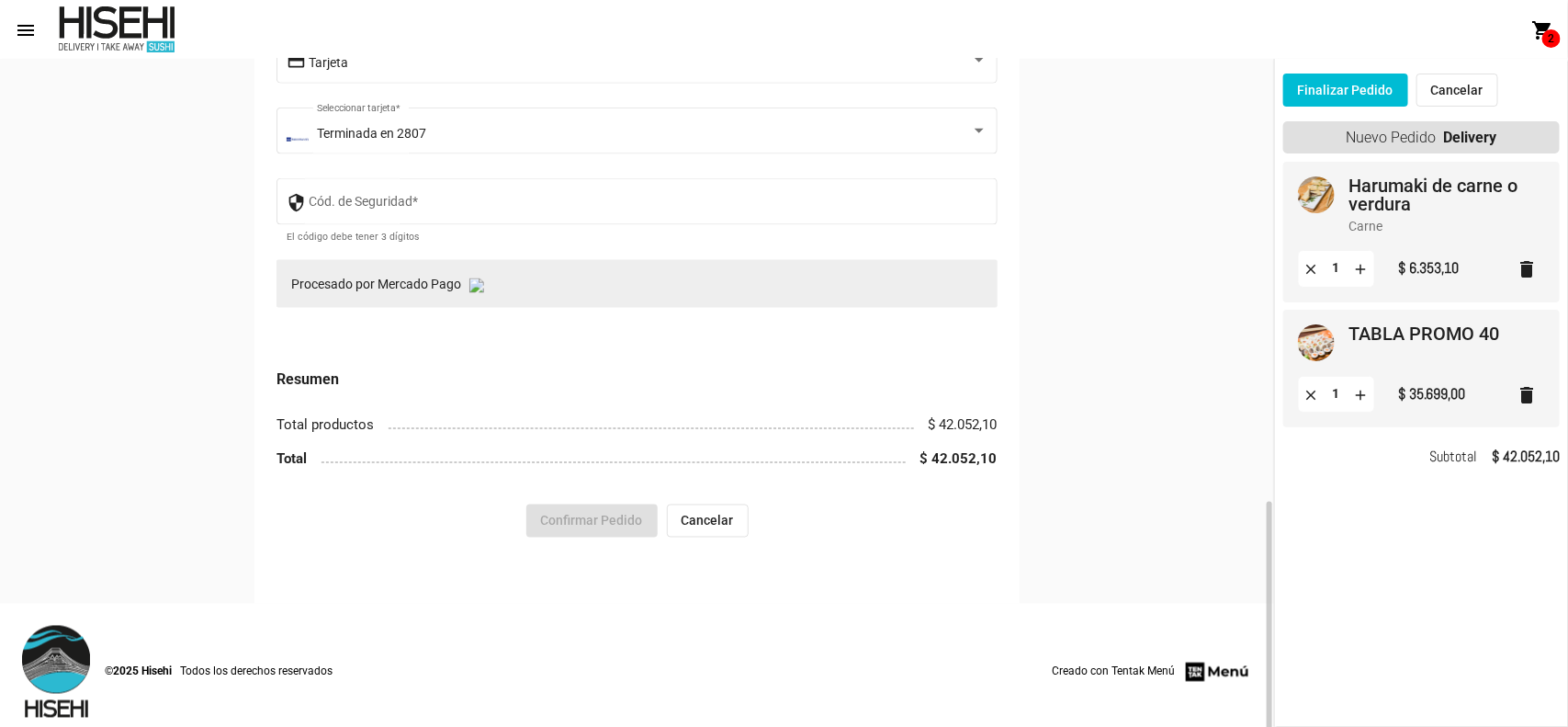
scroll to position [1140, 0]
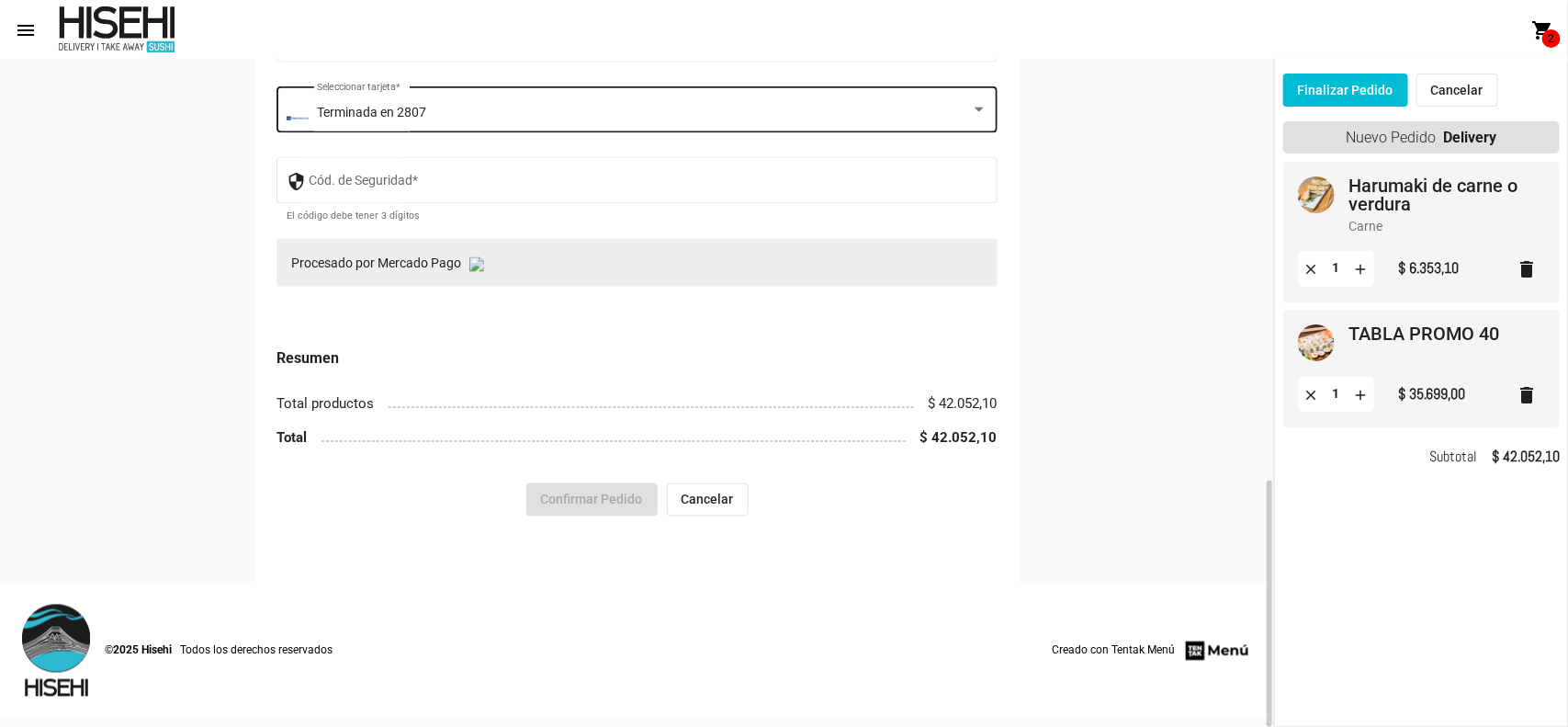
type textarea "les pedimos salsa agridulce [PERSON_NAME] si pueden ser 2"
click at [980, 116] on div at bounding box center [978, 109] width 16 height 14
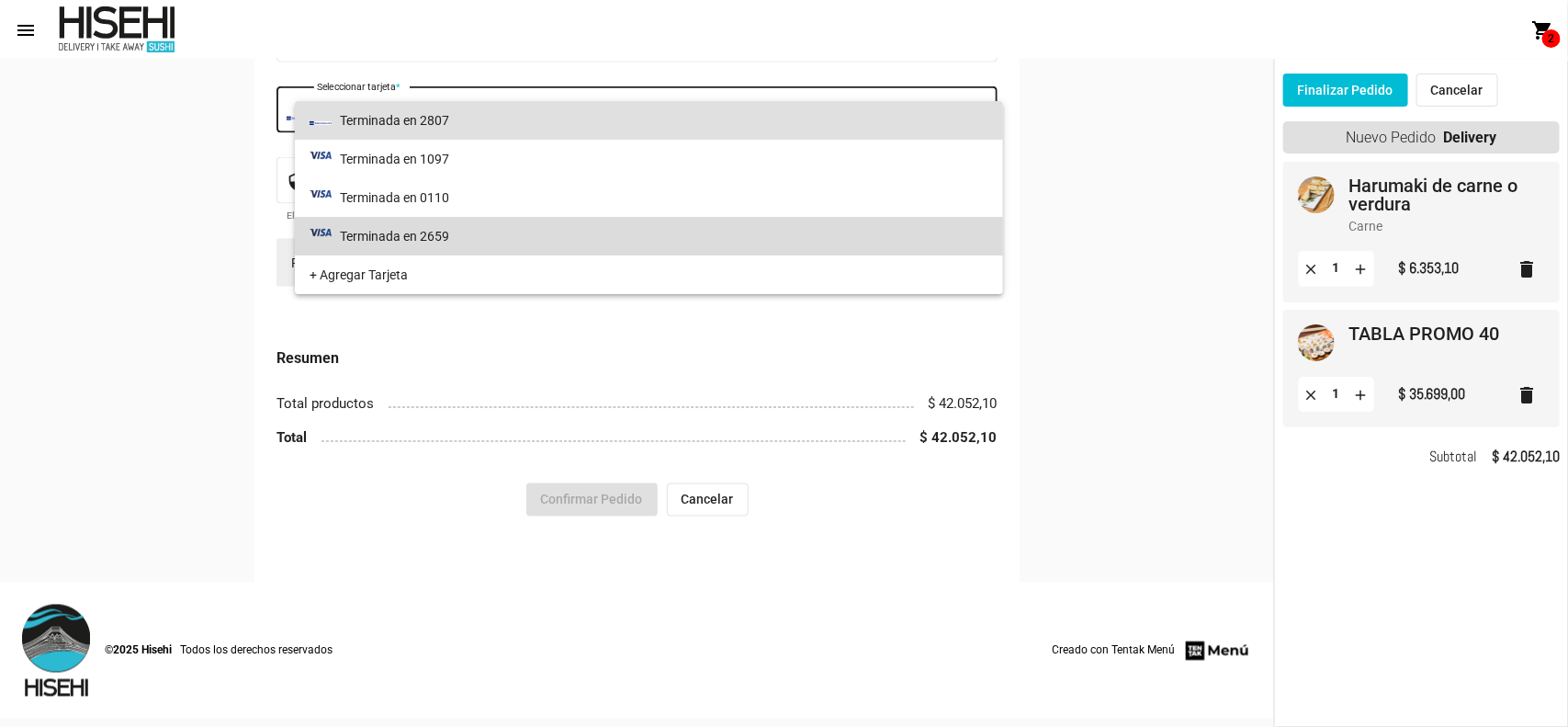
click at [891, 242] on span "Terminada en 2659" at bounding box center [649, 236] width 679 height 39
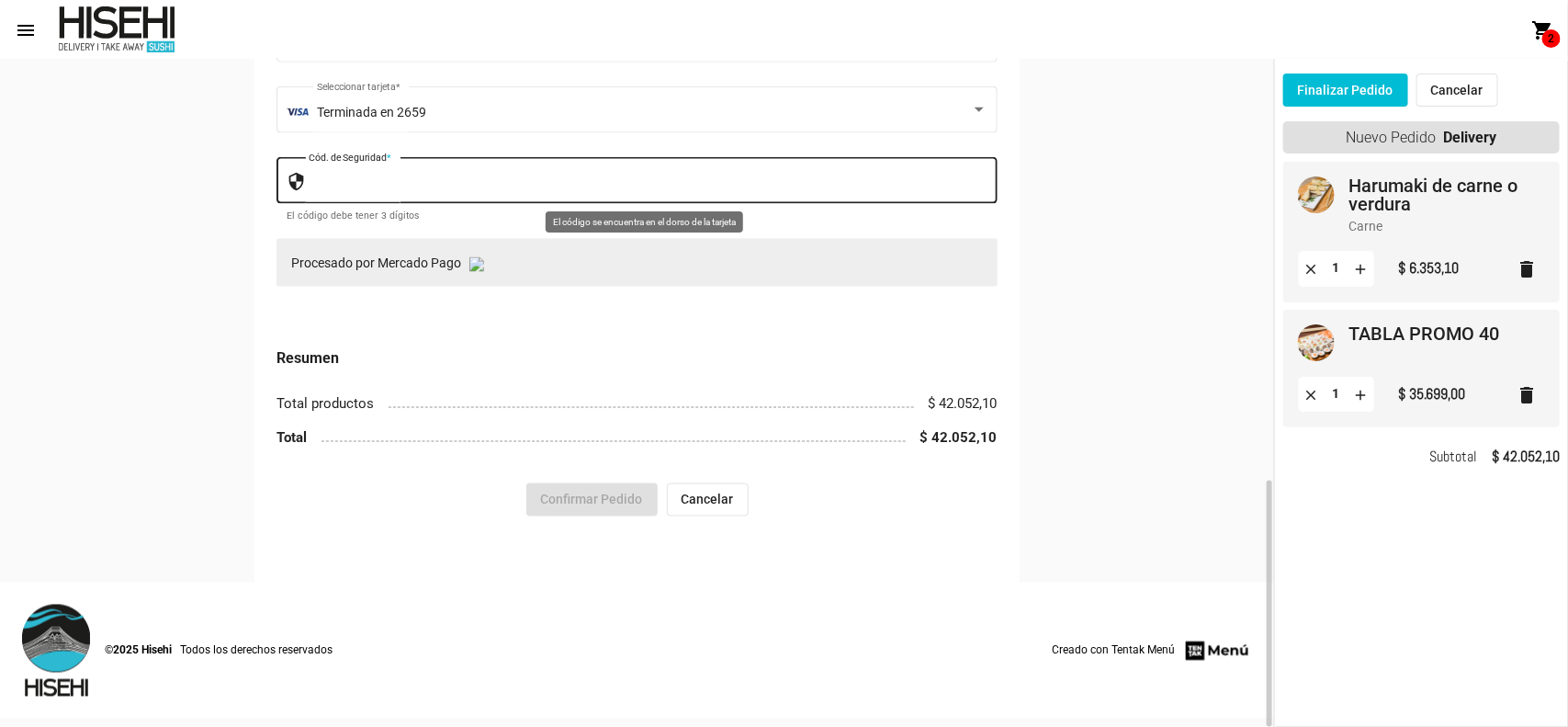
click at [882, 192] on input "Cód. de Seguridad *" at bounding box center [648, 183] width 679 height 14
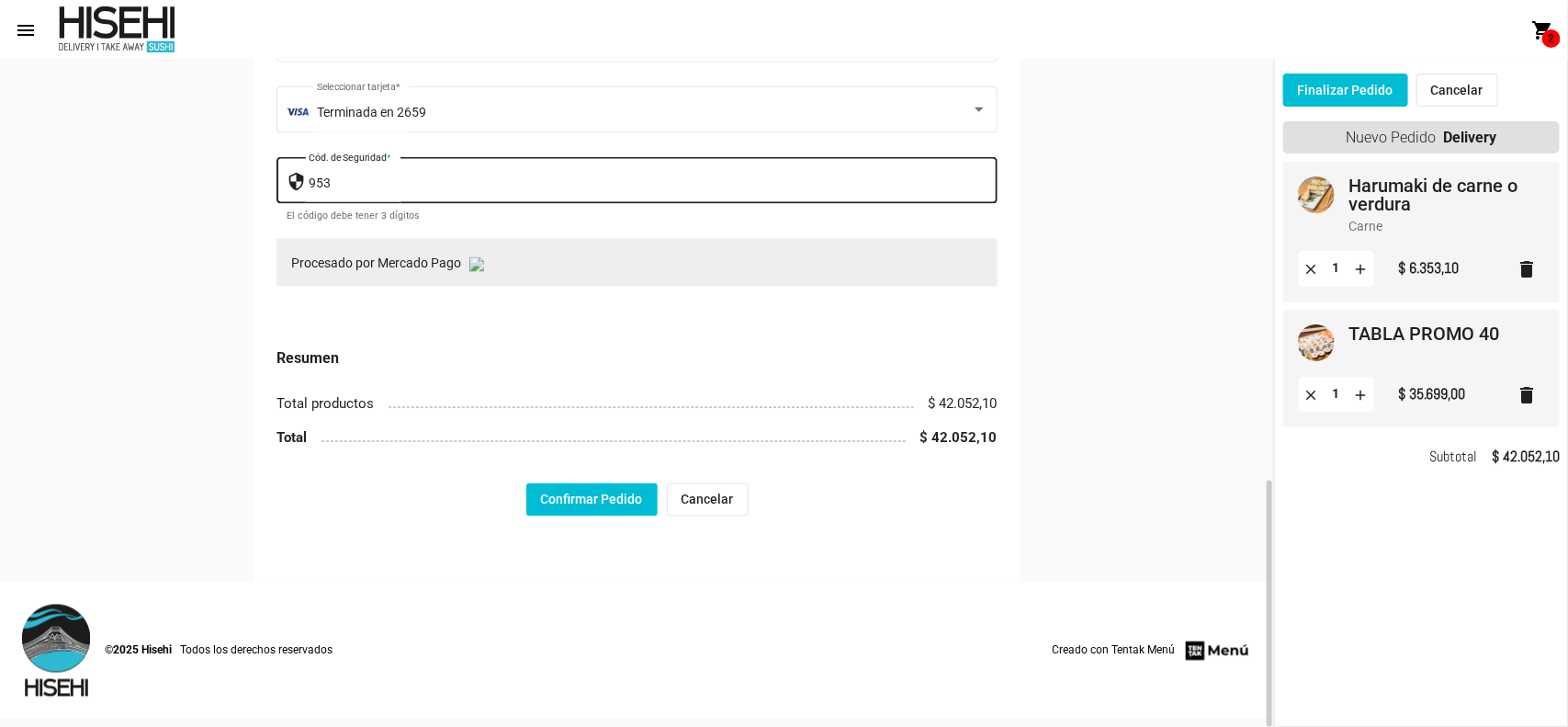
type input "953"
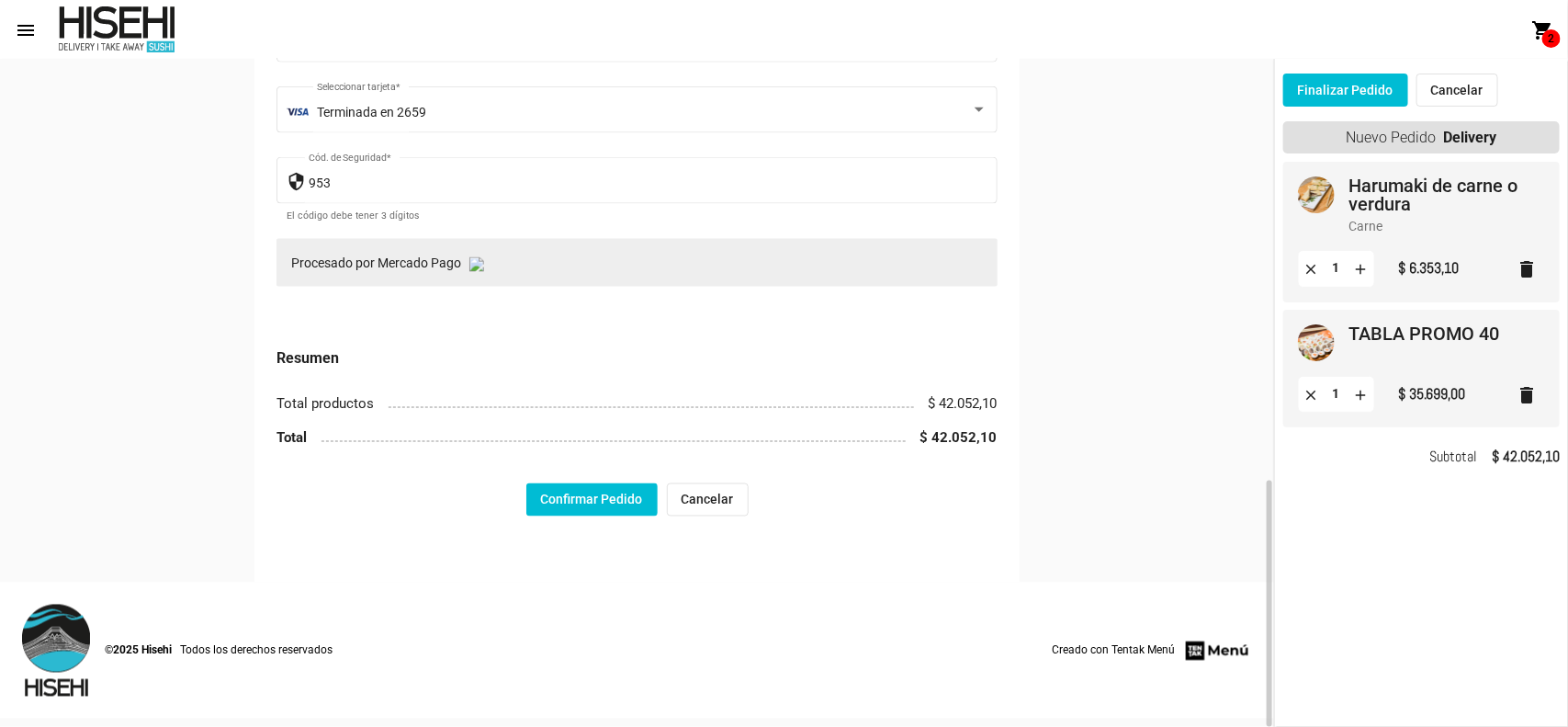
click at [561, 502] on button "Confirmar Pedido" at bounding box center [593, 499] width 131 height 33
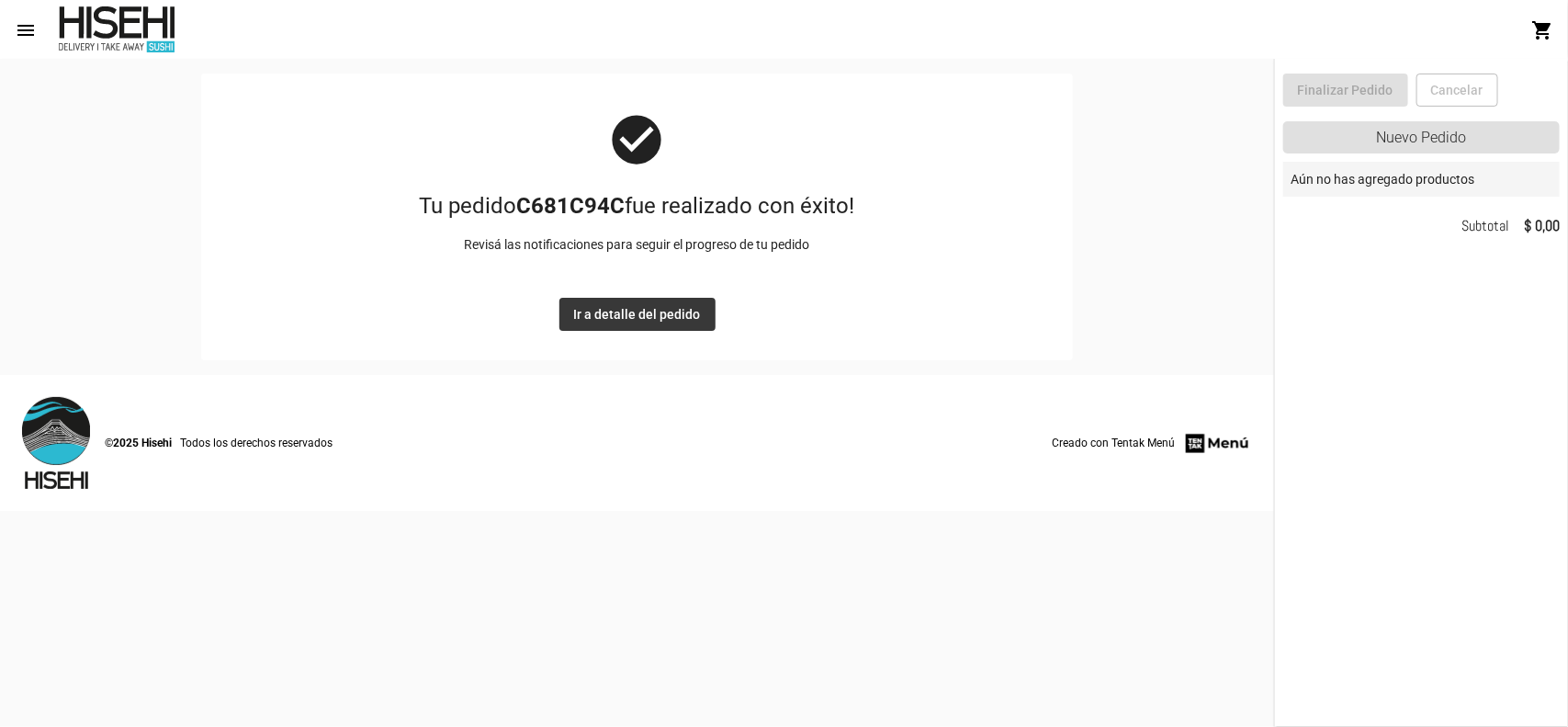
click at [639, 315] on span "Ir a detalle del pedido" at bounding box center [637, 313] width 127 height 14
